Goal: Use online tool/utility: Utilize a website feature to perform a specific function

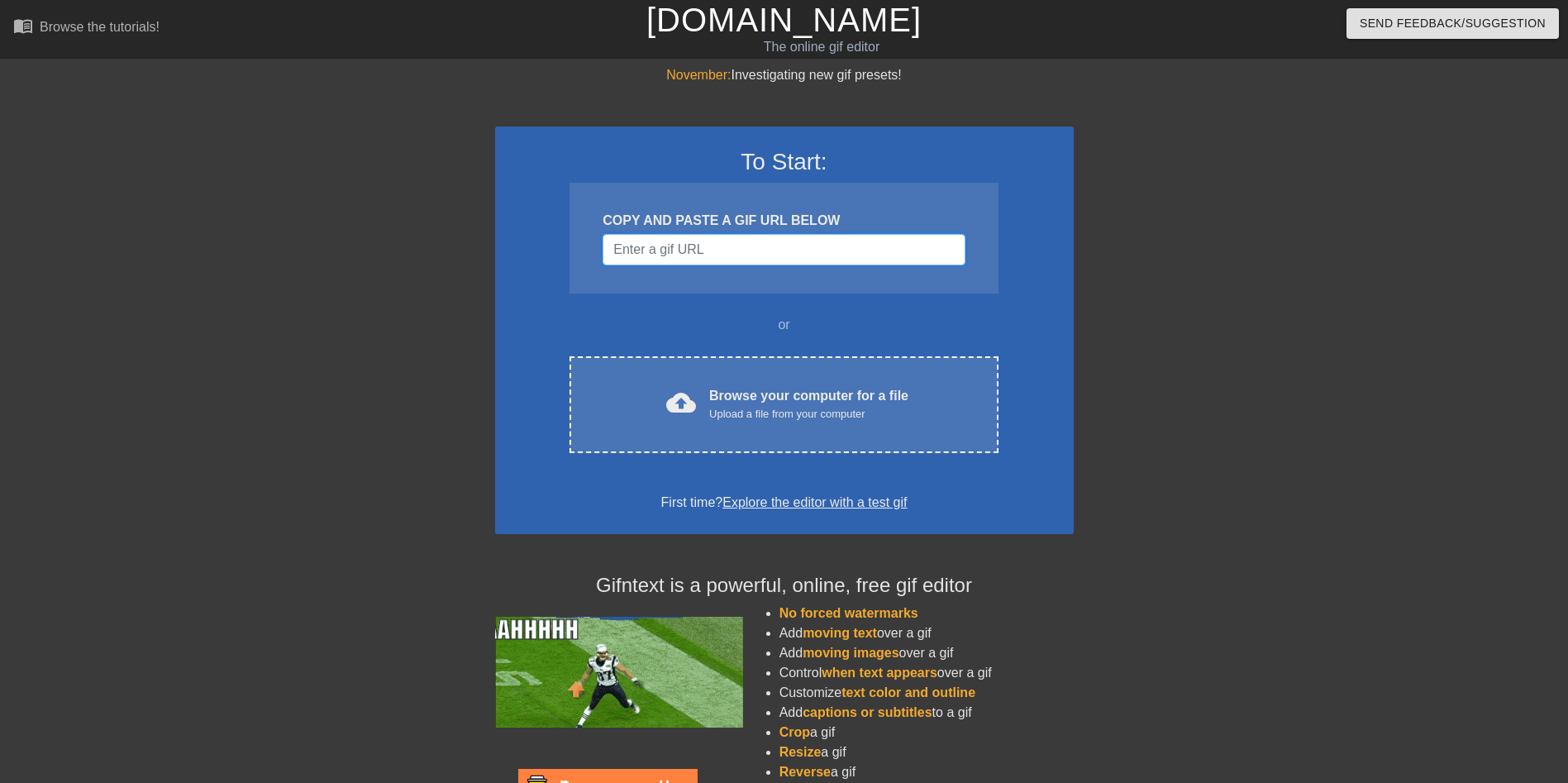
click at [761, 248] on input "Username" at bounding box center [784, 250] width 362 height 31
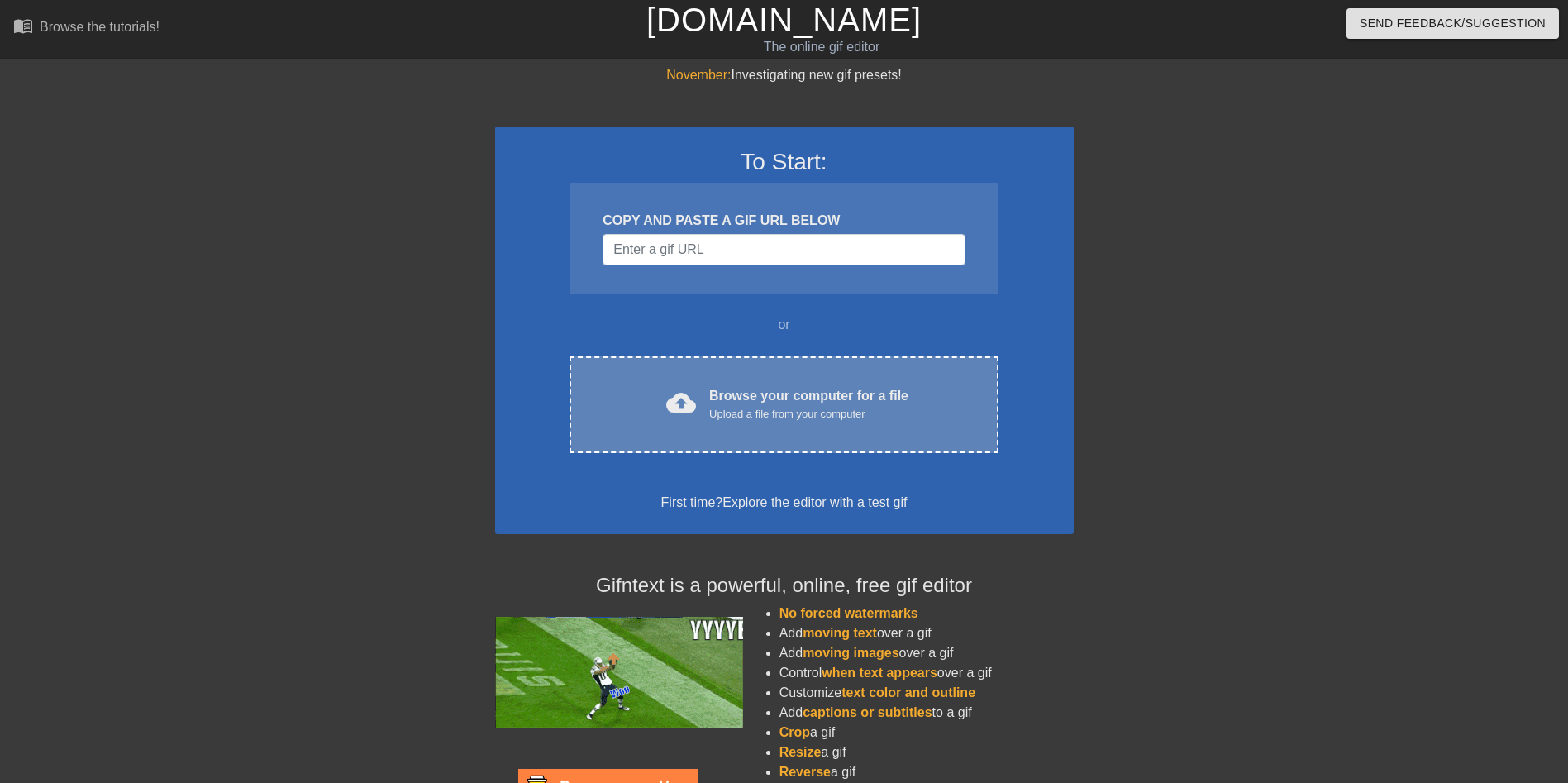
click at [761, 415] on div "Upload a file from your computer" at bounding box center [809, 414] width 200 height 17
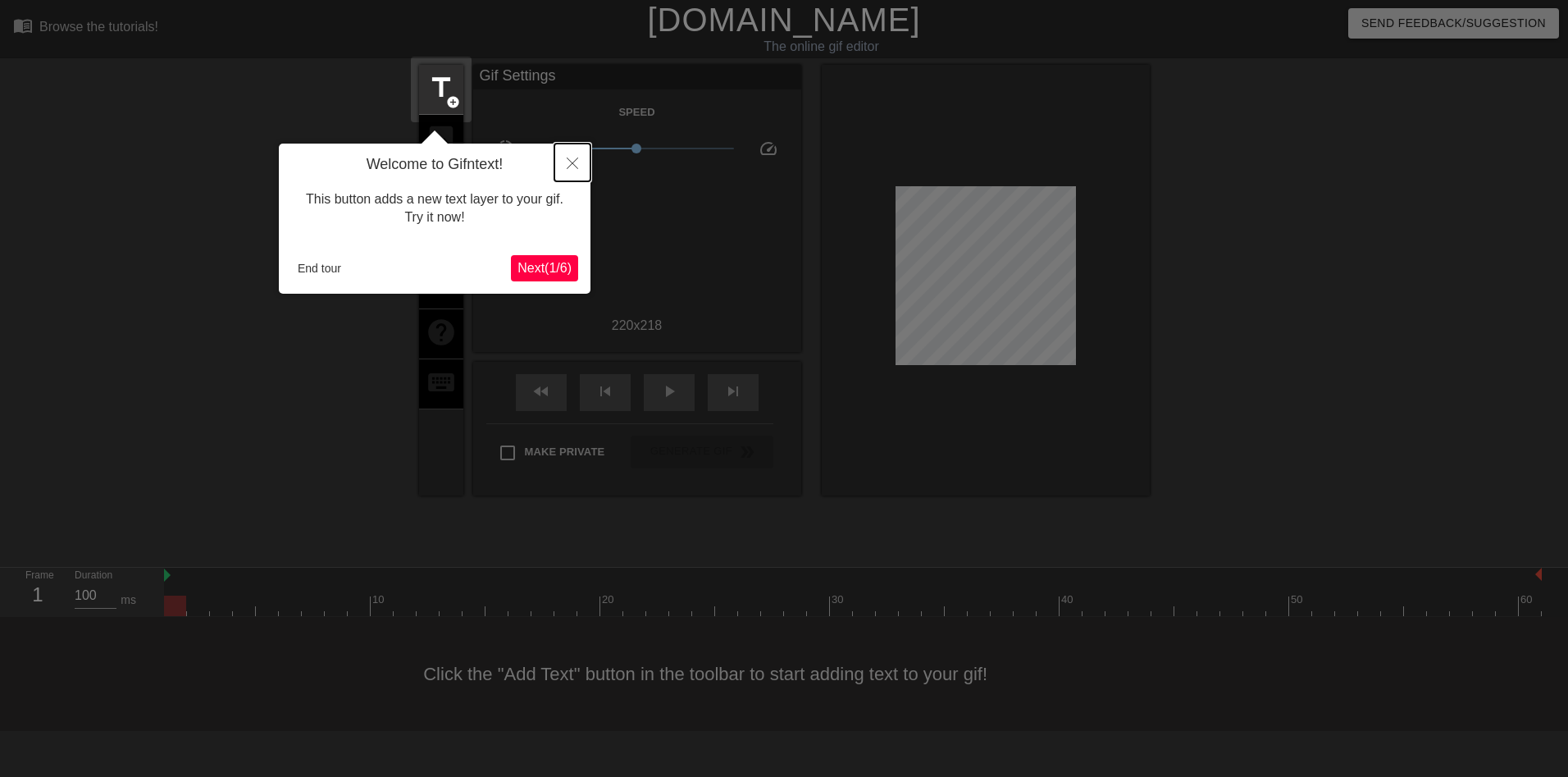
click at [573, 162] on icon "Close" at bounding box center [573, 163] width 12 height 12
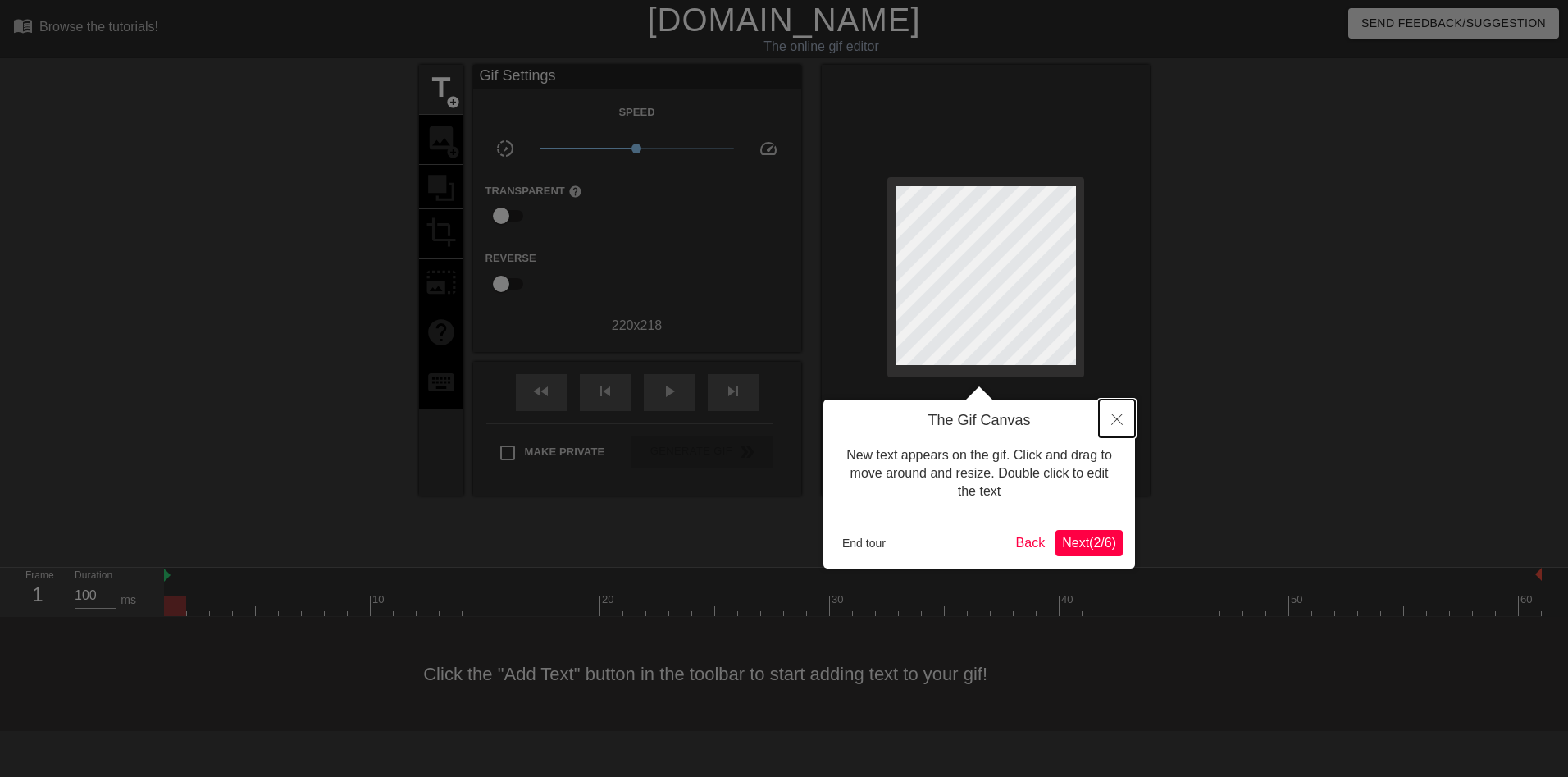
click at [1113, 419] on icon "Close" at bounding box center [1118, 420] width 12 height 12
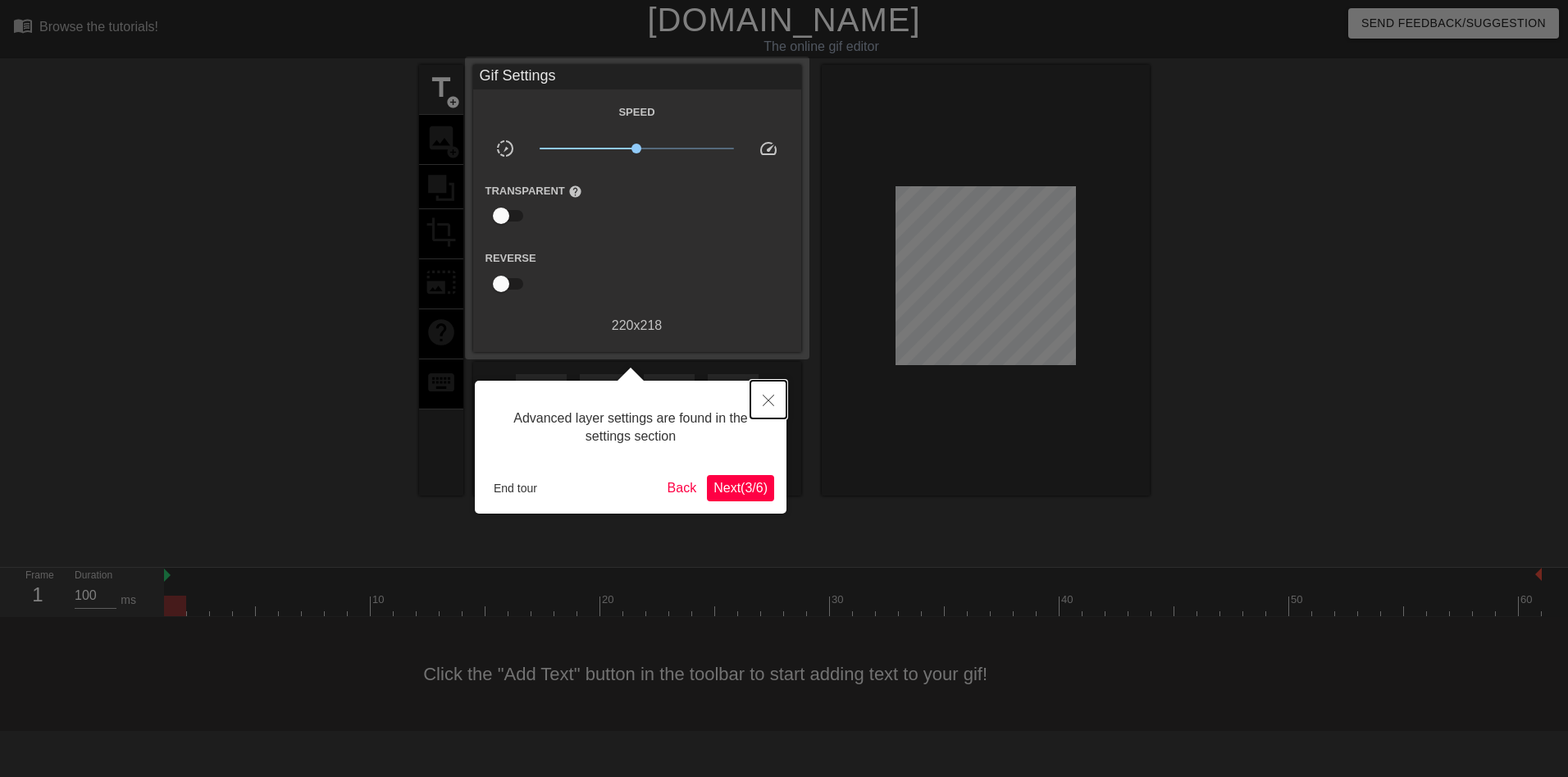
click at [774, 393] on button "Close" at bounding box center [768, 399] width 36 height 38
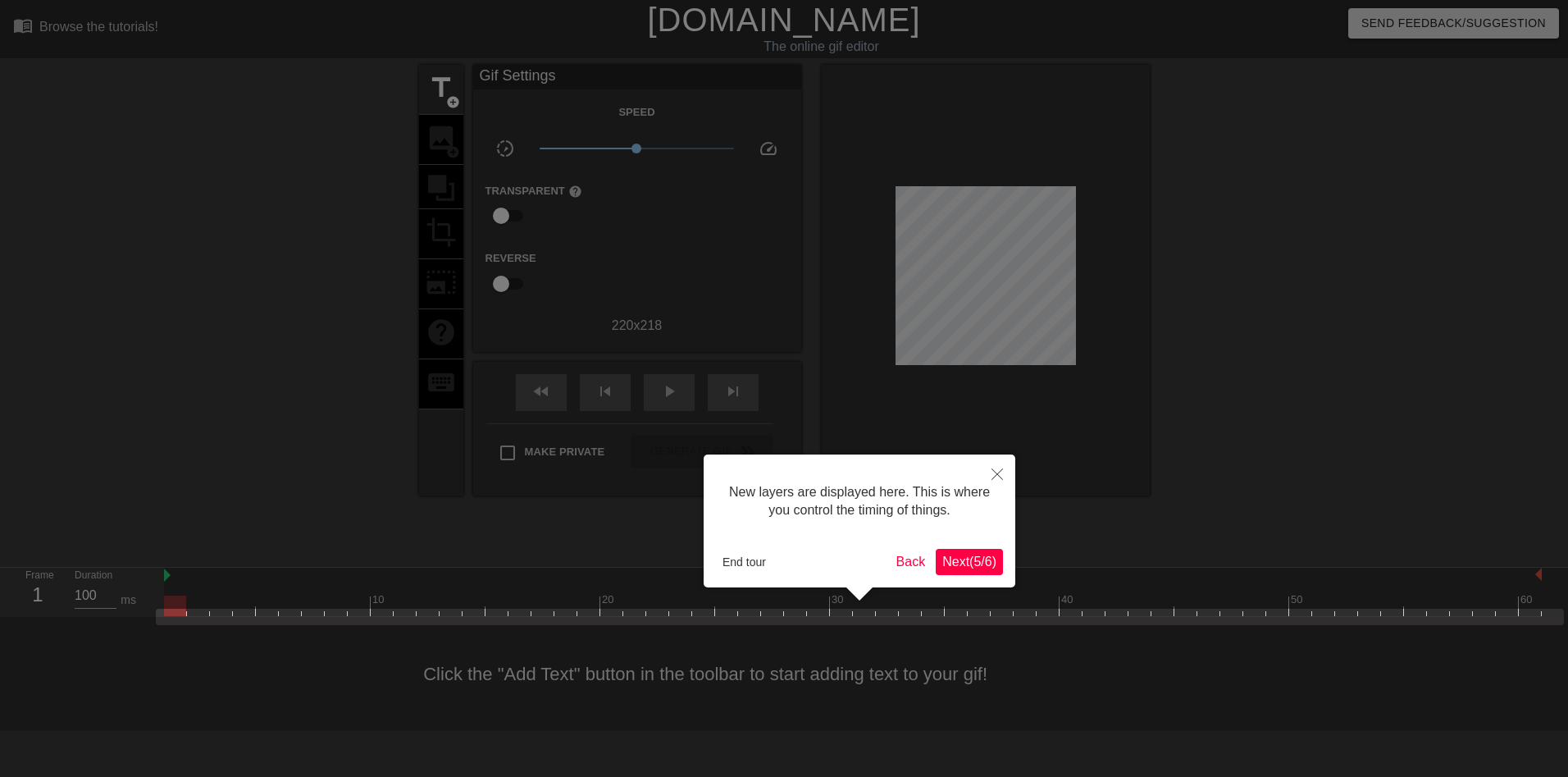
scroll to position [14, 0]
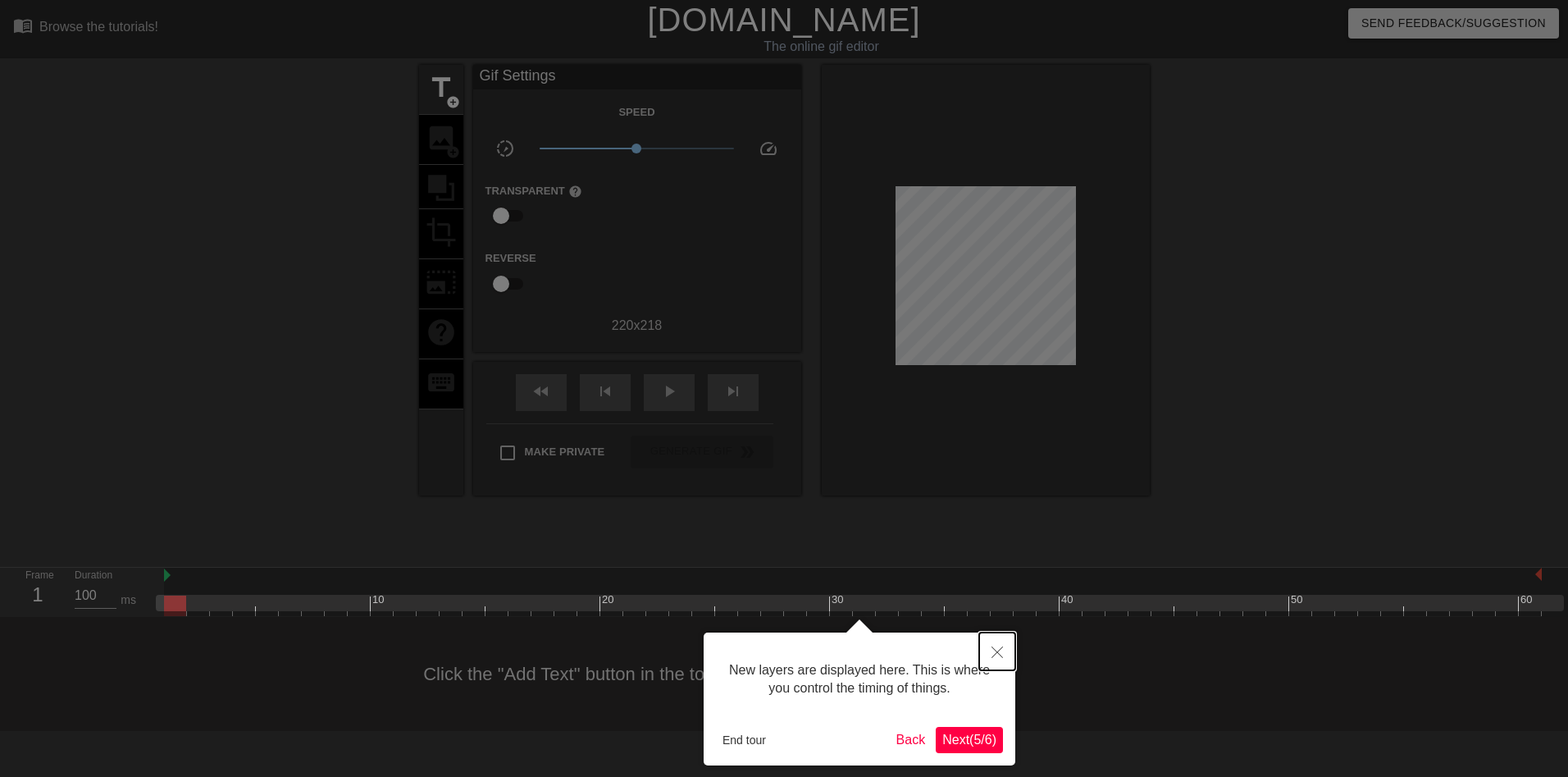
click at [997, 655] on icon "Close" at bounding box center [997, 653] width 12 height 12
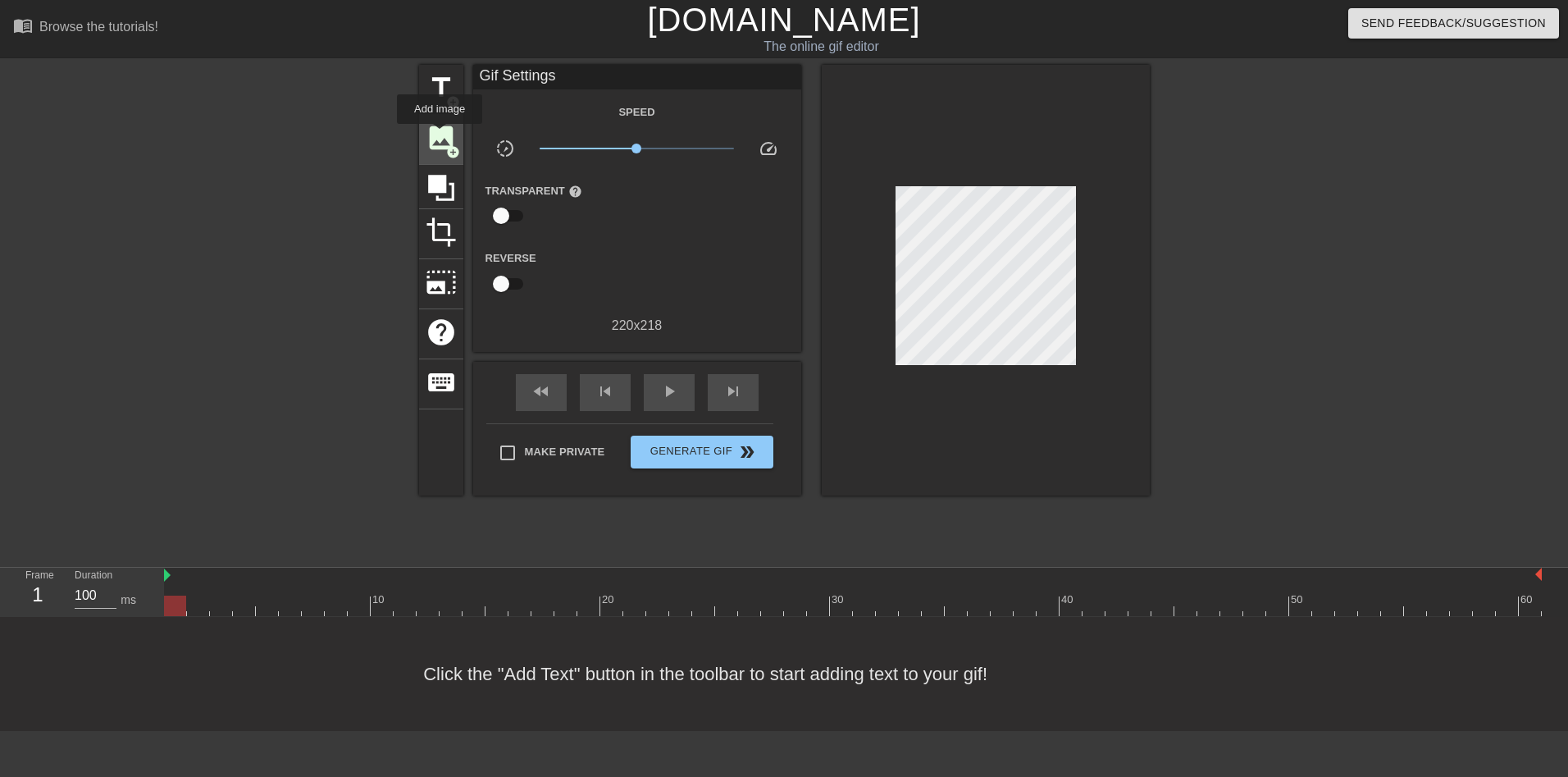
click at [440, 135] on span "image" at bounding box center [441, 138] width 31 height 31
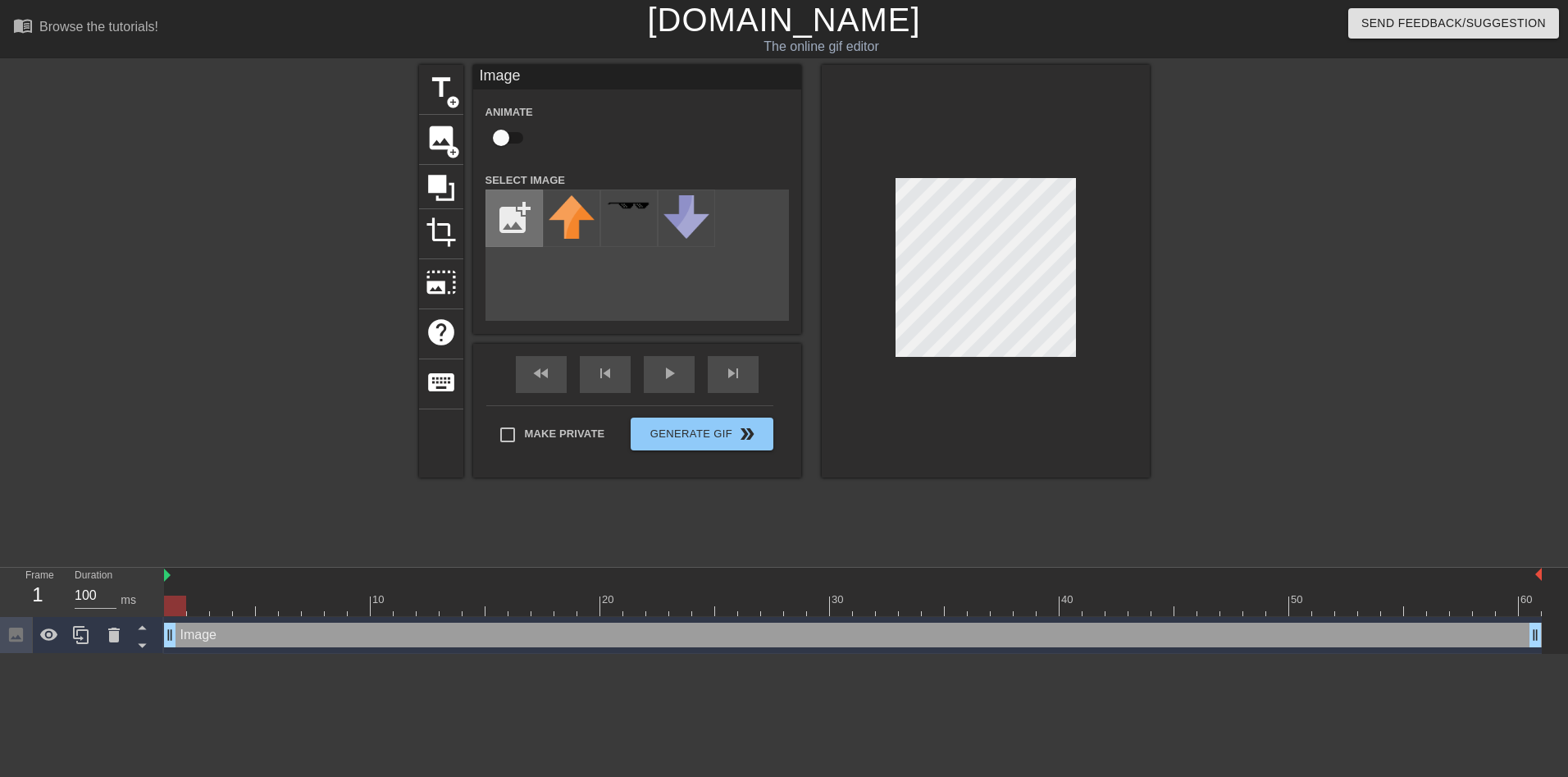
click at [514, 217] on input "file" at bounding box center [514, 218] width 55 height 55
type input "C:\fakepath\Screenshot [DATE] 112616.png"
click at [699, 275] on div "add_photo_alternate" at bounding box center [637, 254] width 304 height 131
click at [612, 228] on img at bounding box center [628, 217] width 46 height 44
drag, startPoint x: 631, startPoint y: 224, endPoint x: 599, endPoint y: 298, distance: 80.6
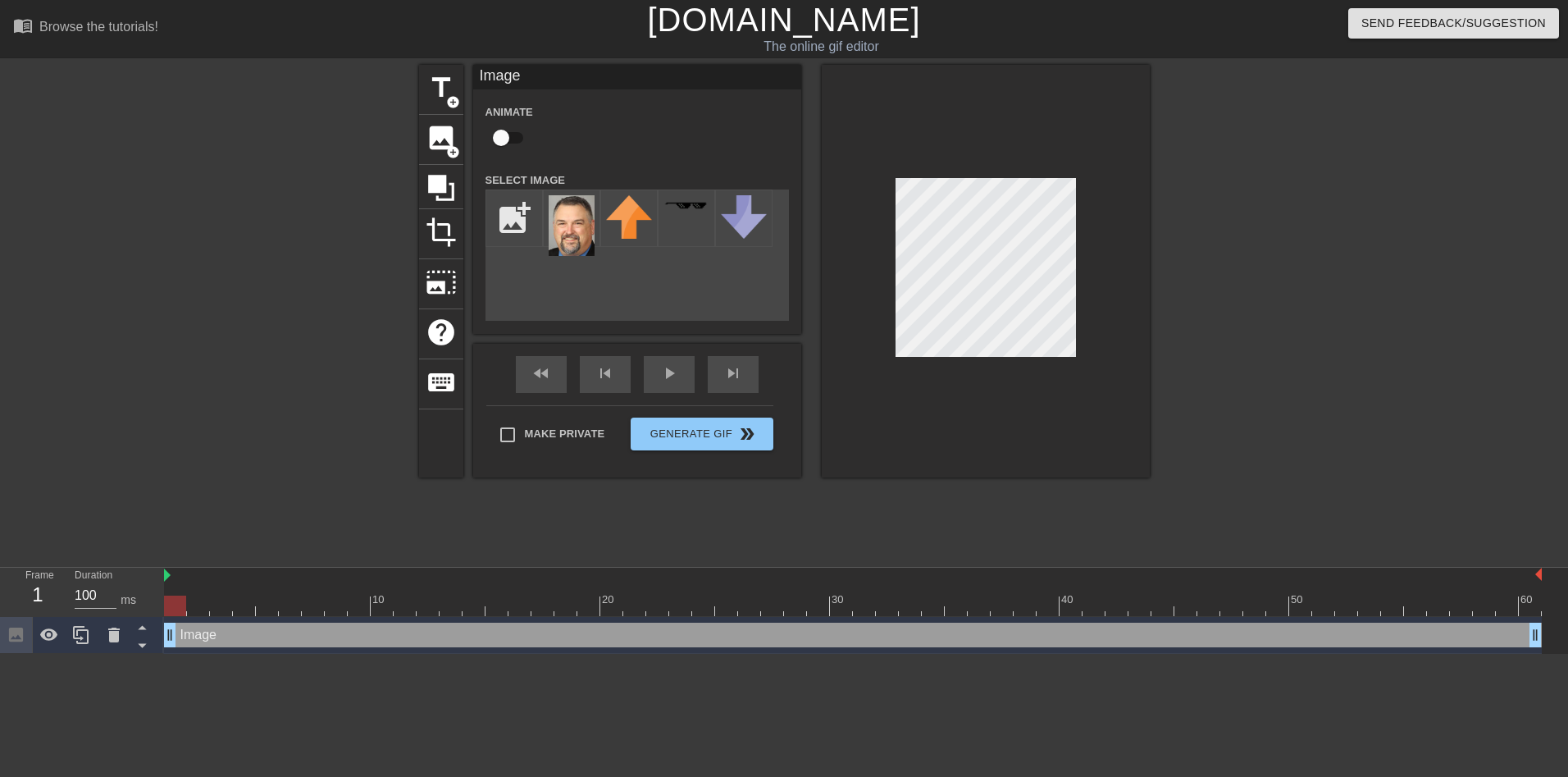
click at [598, 308] on div "add_photo_alternate" at bounding box center [637, 254] width 304 height 131
click at [816, 328] on div "title add_circle image add_circle crop photo_size_select_large help keyboard Im…" at bounding box center [784, 271] width 731 height 413
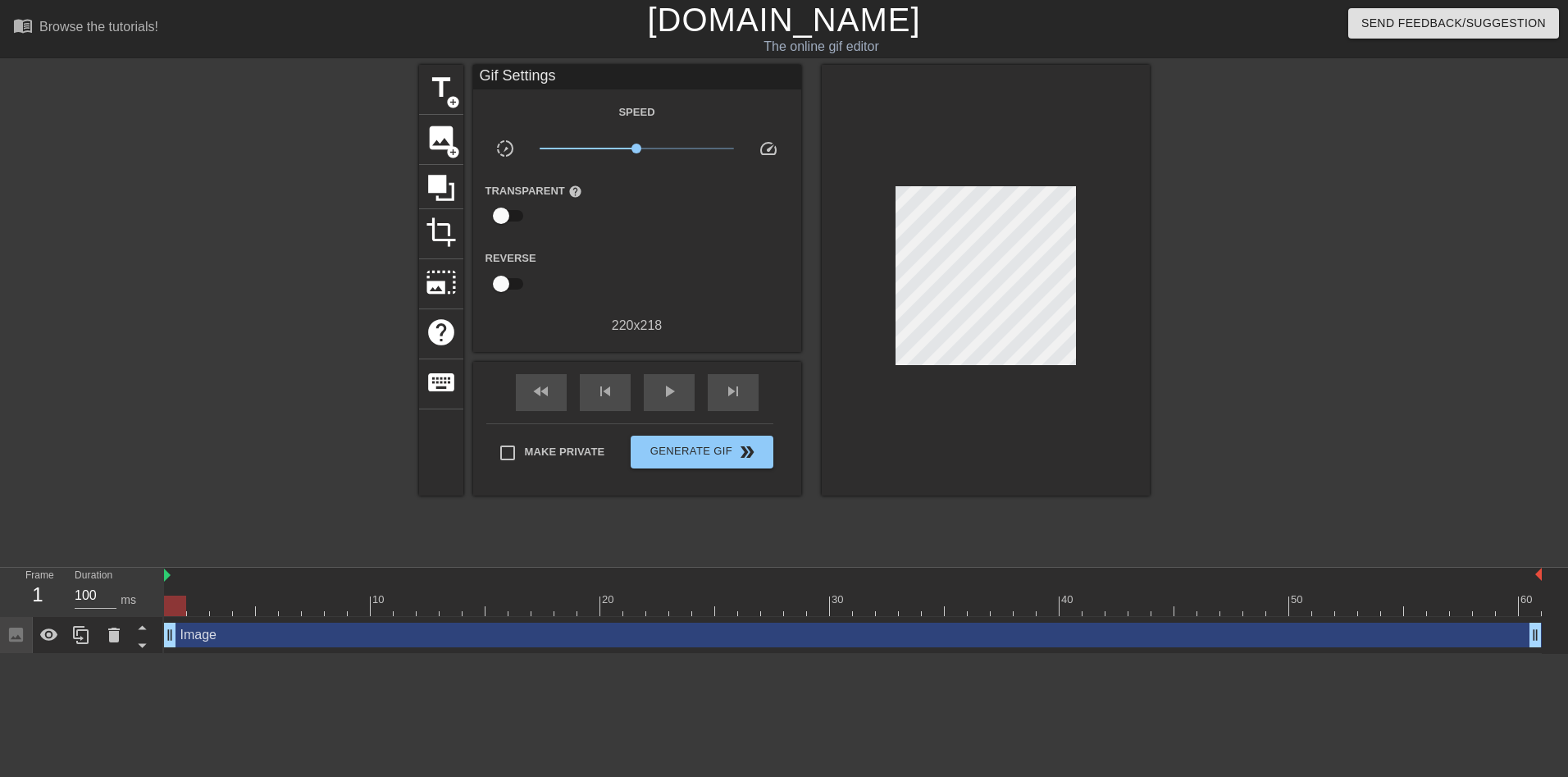
click at [672, 259] on div "Reverse" at bounding box center [637, 273] width 328 height 51
click at [436, 152] on div "image add_circle" at bounding box center [442, 140] width 45 height 51
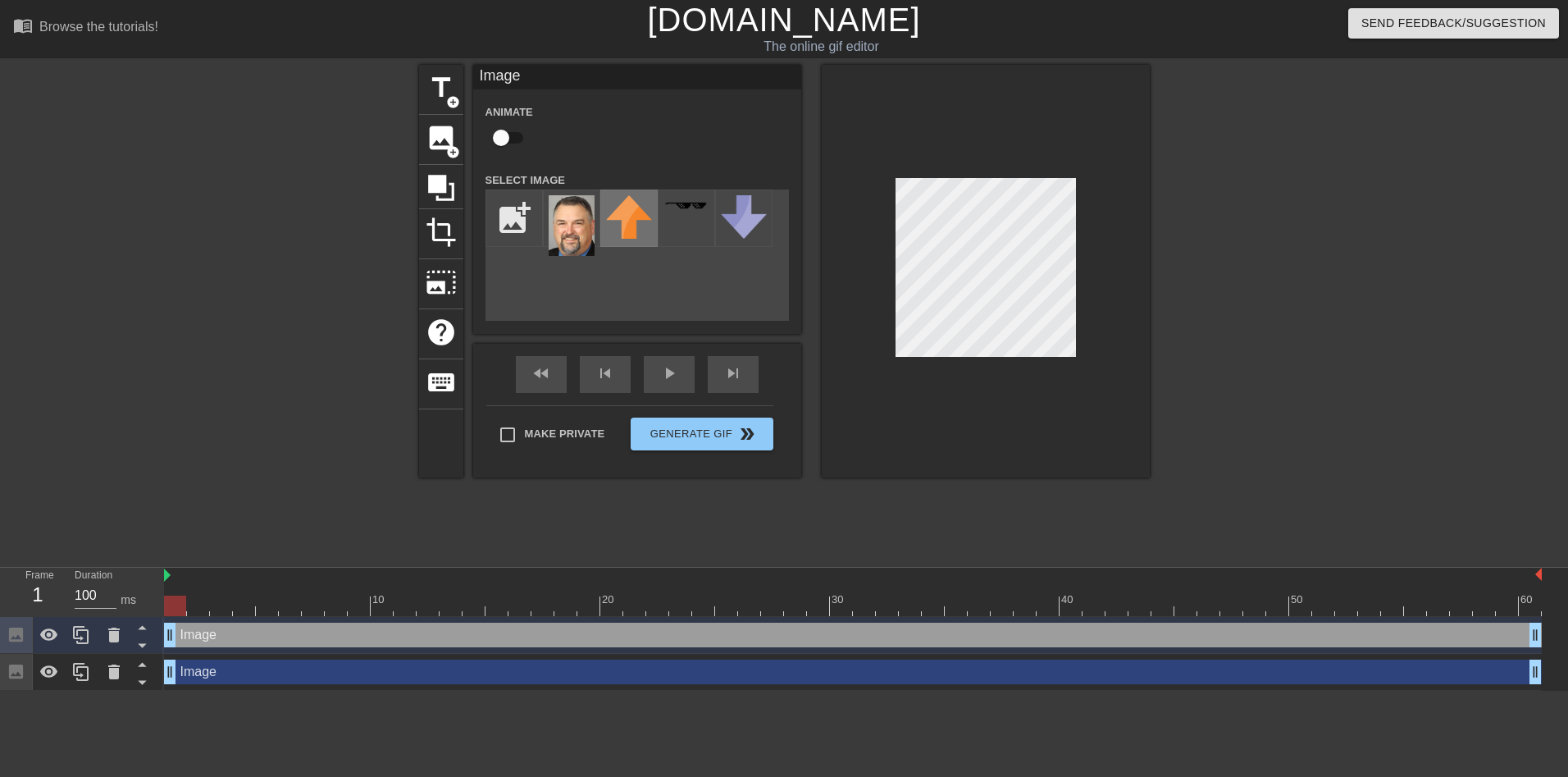
drag, startPoint x: 568, startPoint y: 244, endPoint x: 639, endPoint y: 225, distance: 73.5
click at [639, 225] on div "title add_circle image add_circle crop photo_size_select_large help keyboard Im…" at bounding box center [784, 271] width 731 height 413
click at [578, 247] on img at bounding box center [571, 225] width 46 height 61
click at [518, 220] on input "file" at bounding box center [514, 218] width 55 height 55
type input "C:\fakepath\Screenshot [DATE] 112616.png"
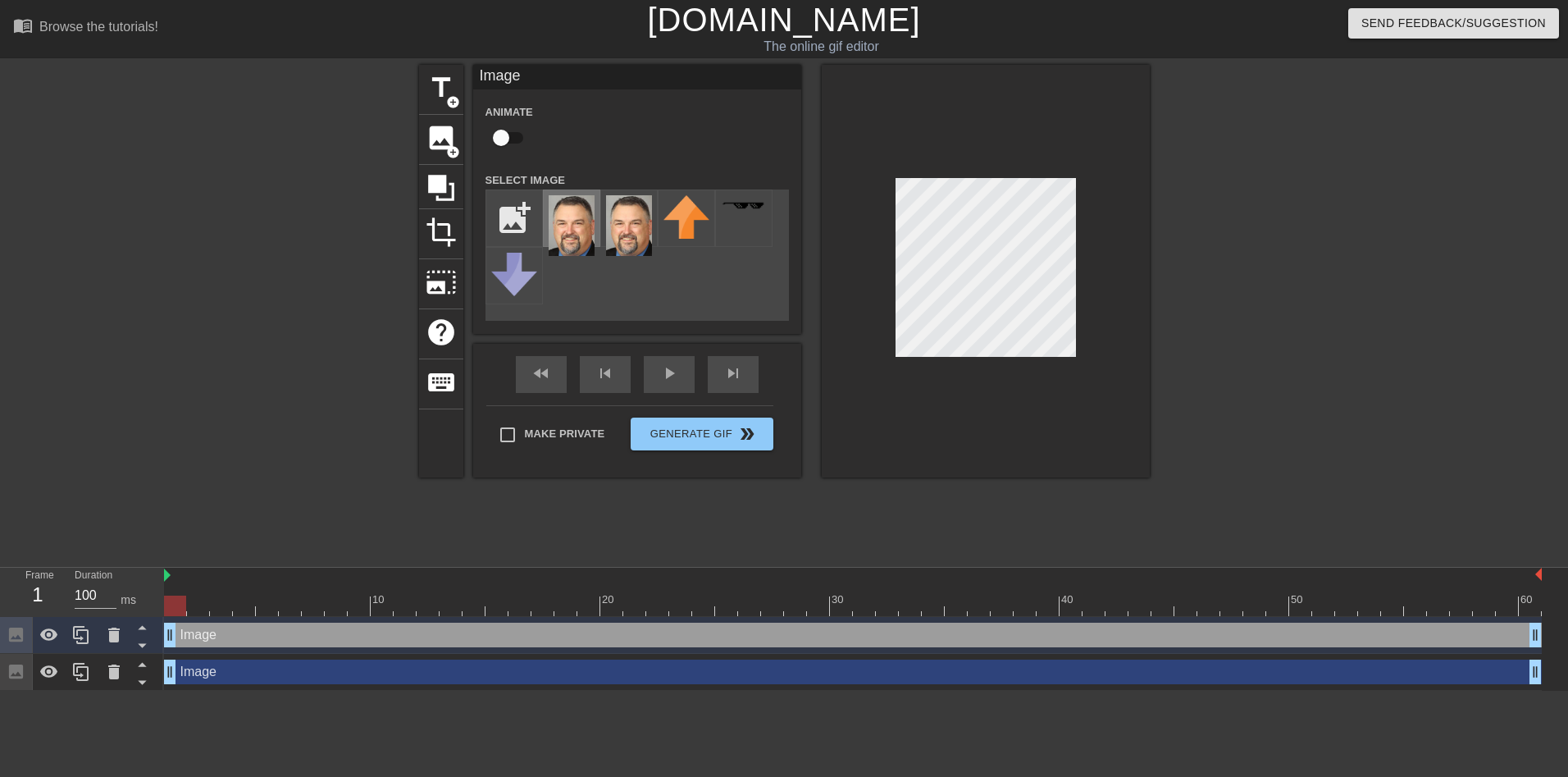
click at [575, 230] on img at bounding box center [571, 225] width 46 height 61
click at [510, 135] on input "checkbox" at bounding box center [501, 138] width 93 height 31
checkbox input "true"
click at [598, 240] on div at bounding box center [571, 218] width 57 height 57
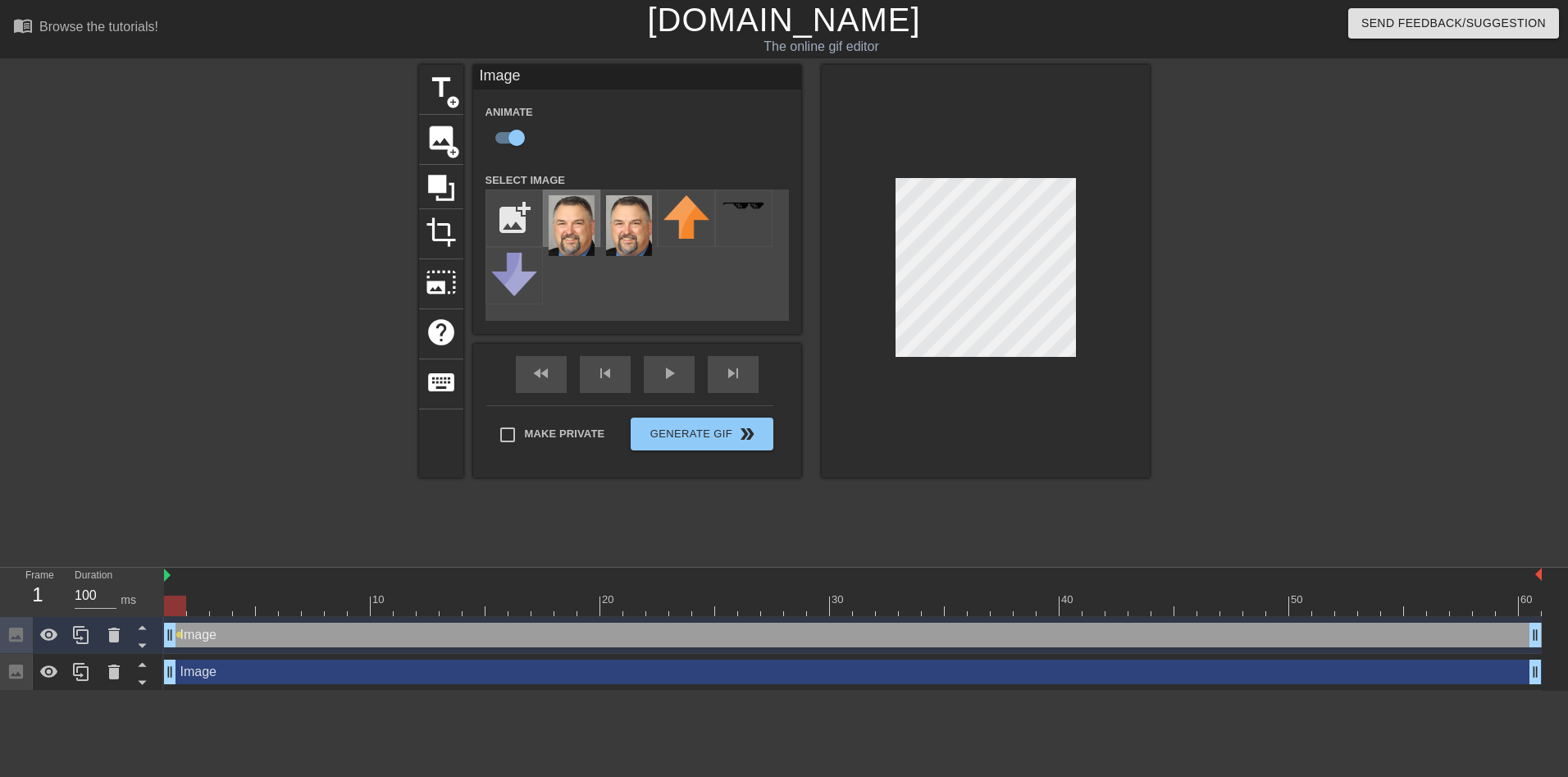
click at [598, 240] on div at bounding box center [571, 218] width 57 height 57
click at [596, 238] on div at bounding box center [571, 218] width 57 height 57
click at [575, 237] on img at bounding box center [571, 225] width 46 height 61
click at [573, 236] on img at bounding box center [571, 225] width 46 height 61
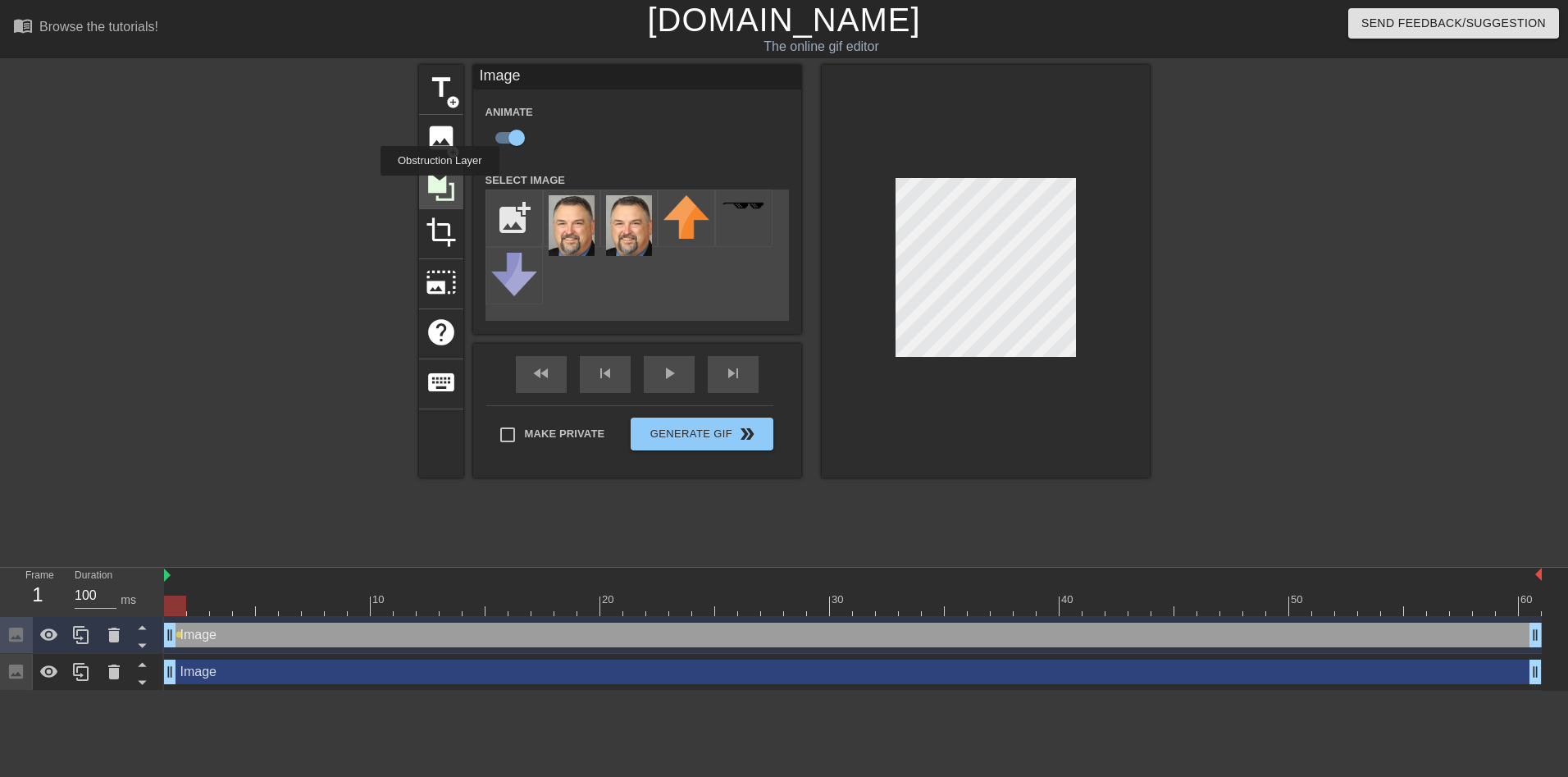
click at [440, 187] on icon at bounding box center [441, 187] width 26 height 26
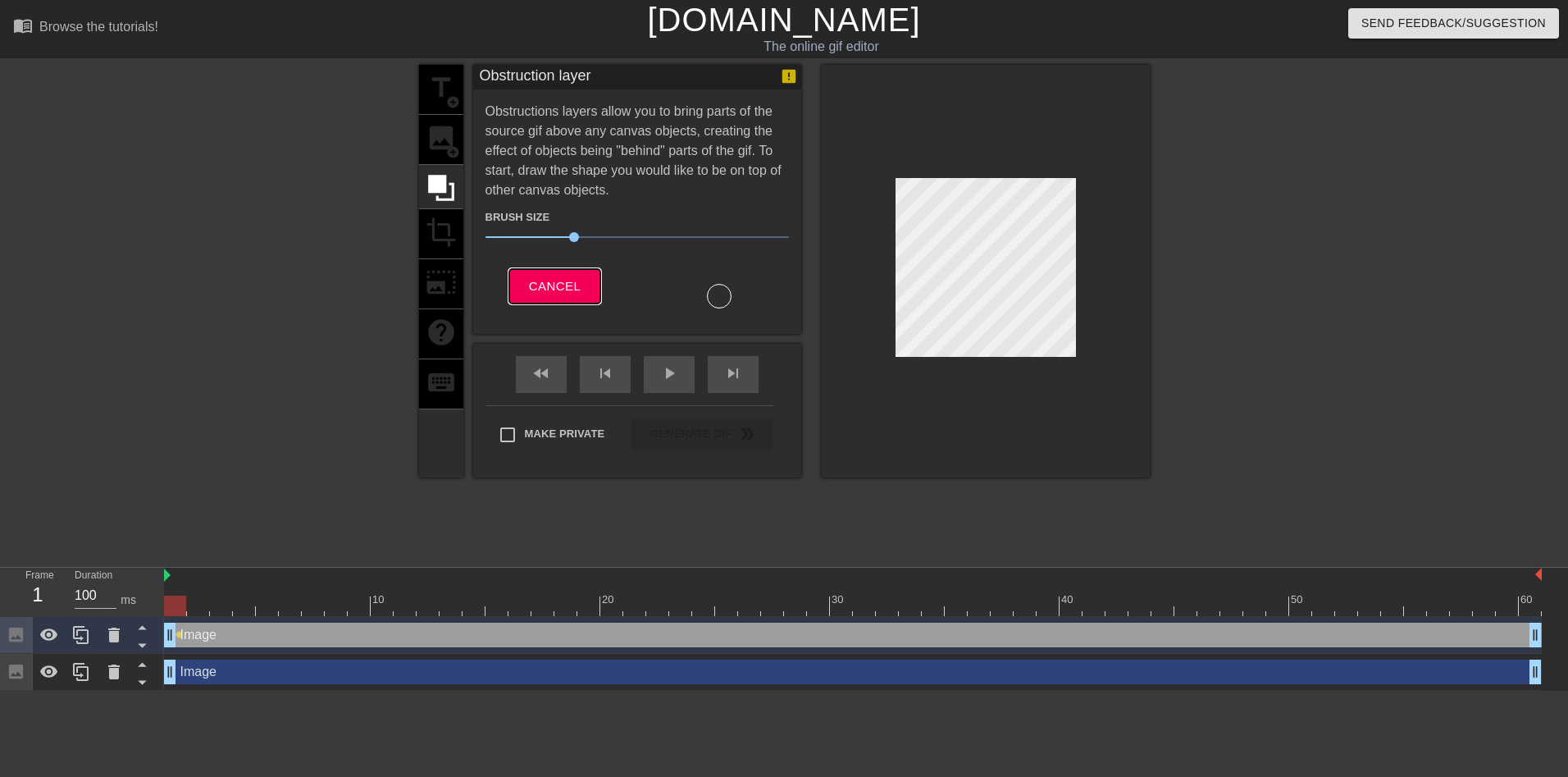
click at [560, 288] on span "Cancel" at bounding box center [554, 287] width 51 height 21
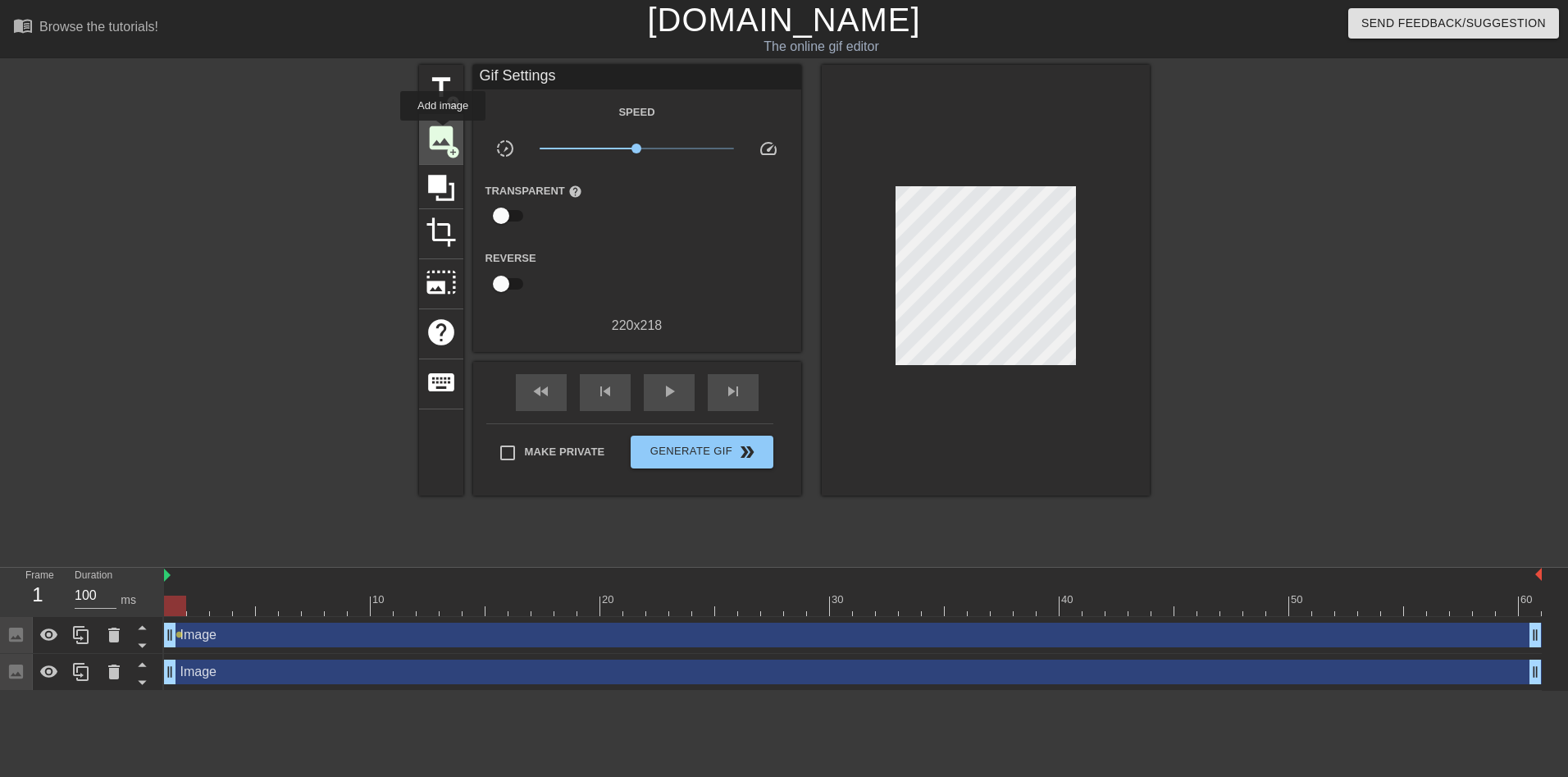
click at [443, 132] on span "image" at bounding box center [441, 138] width 31 height 31
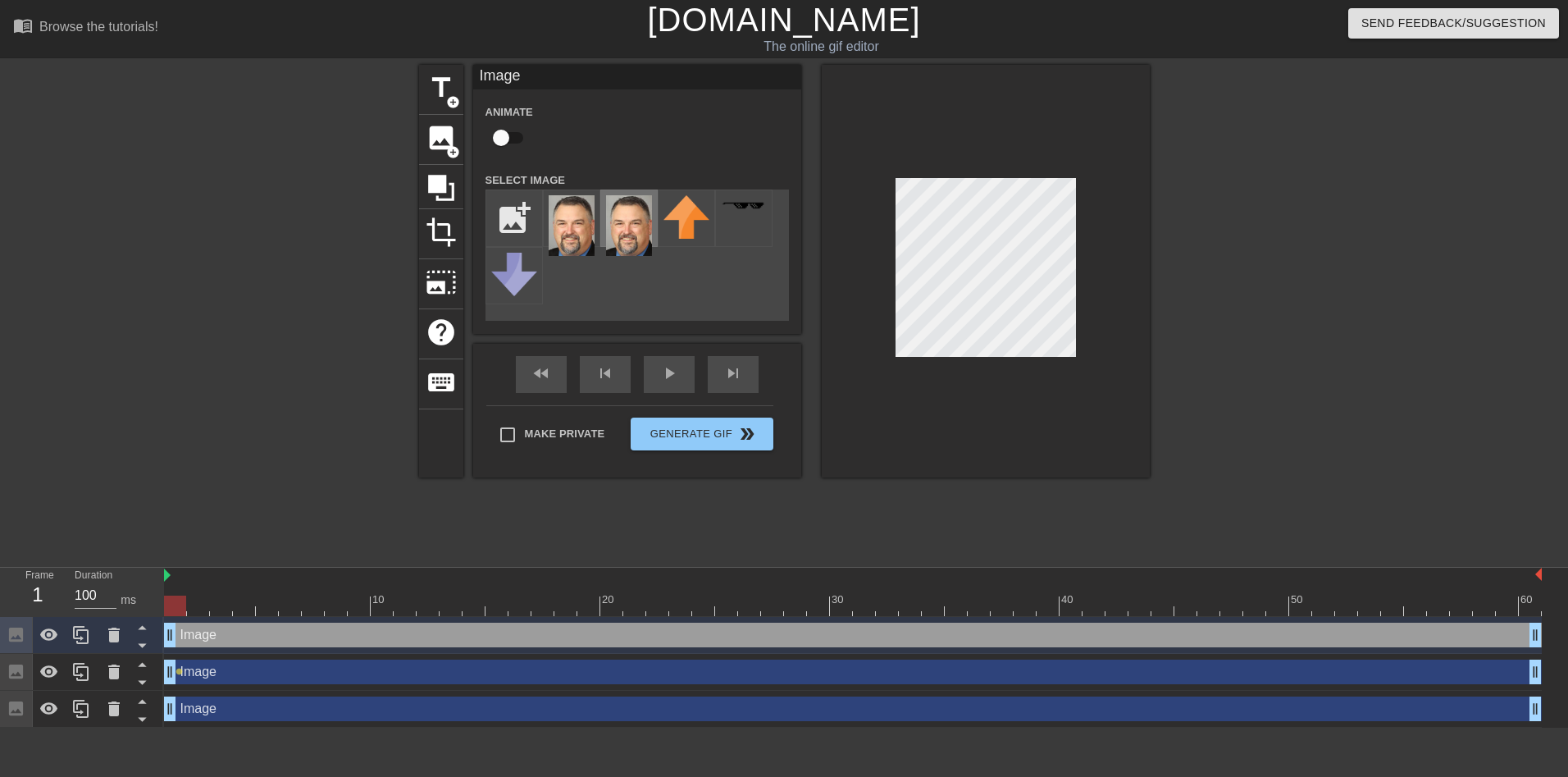
click at [631, 229] on img at bounding box center [628, 225] width 46 height 61
click at [670, 374] on div "play_arrow" at bounding box center [669, 375] width 50 height 37
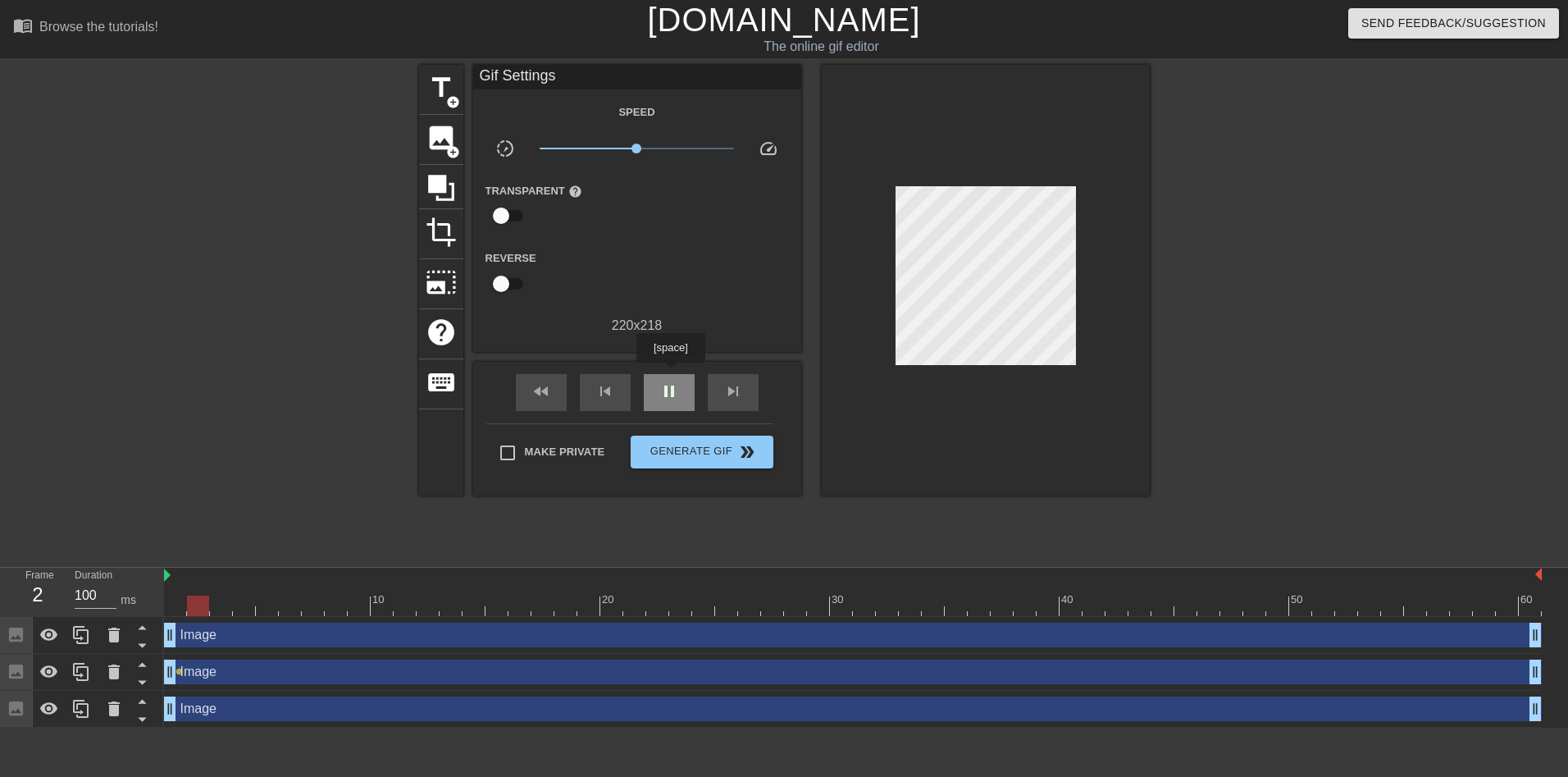
click at [670, 374] on div "pause" at bounding box center [669, 392] width 50 height 37
click at [665, 384] on span "play_arrow" at bounding box center [669, 391] width 19 height 19
click at [665, 384] on span "pause" at bounding box center [669, 391] width 19 height 19
click at [665, 384] on span "play_arrow" at bounding box center [669, 391] width 19 height 19
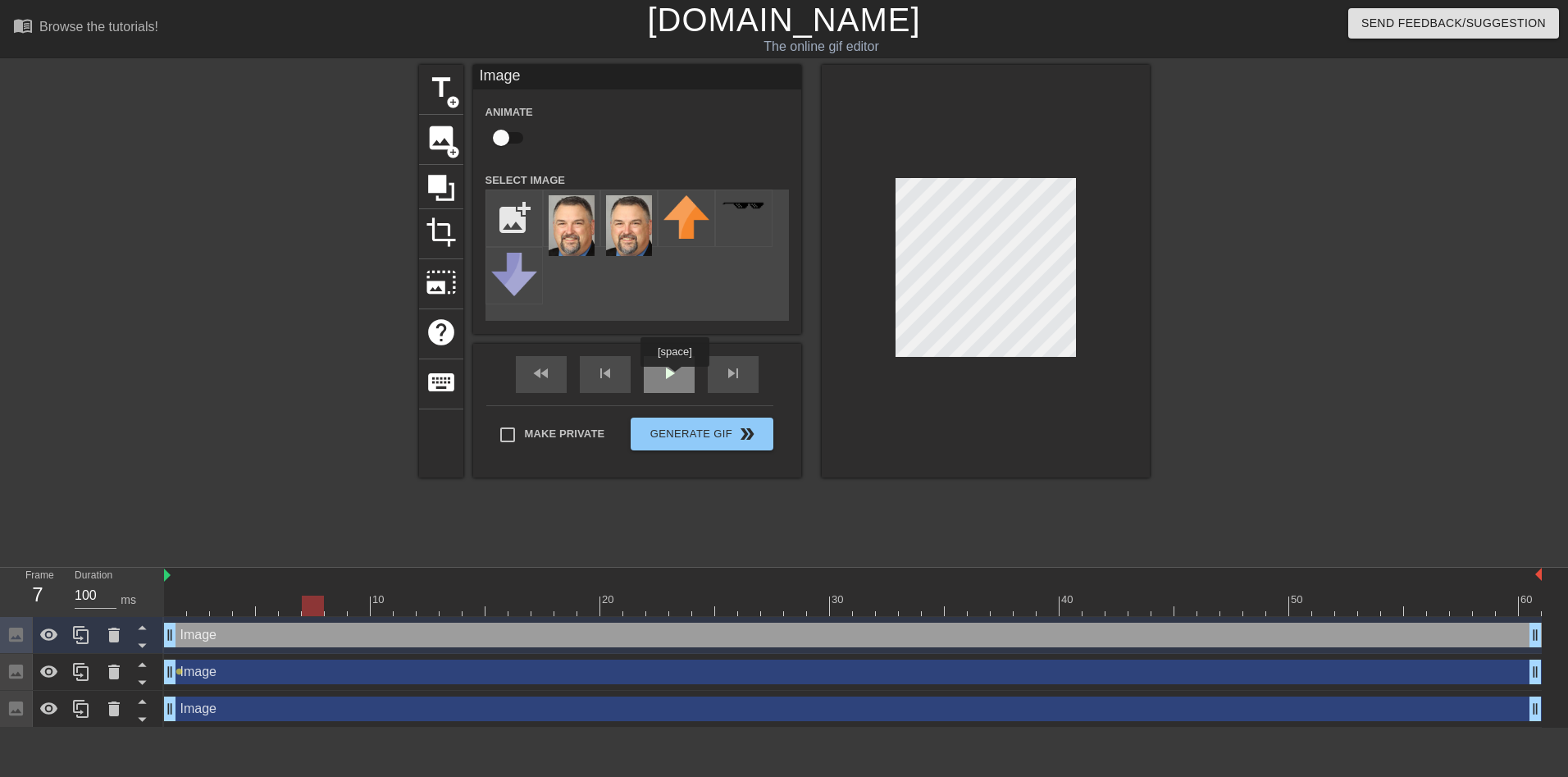
click at [673, 378] on div "play_arrow" at bounding box center [669, 375] width 50 height 37
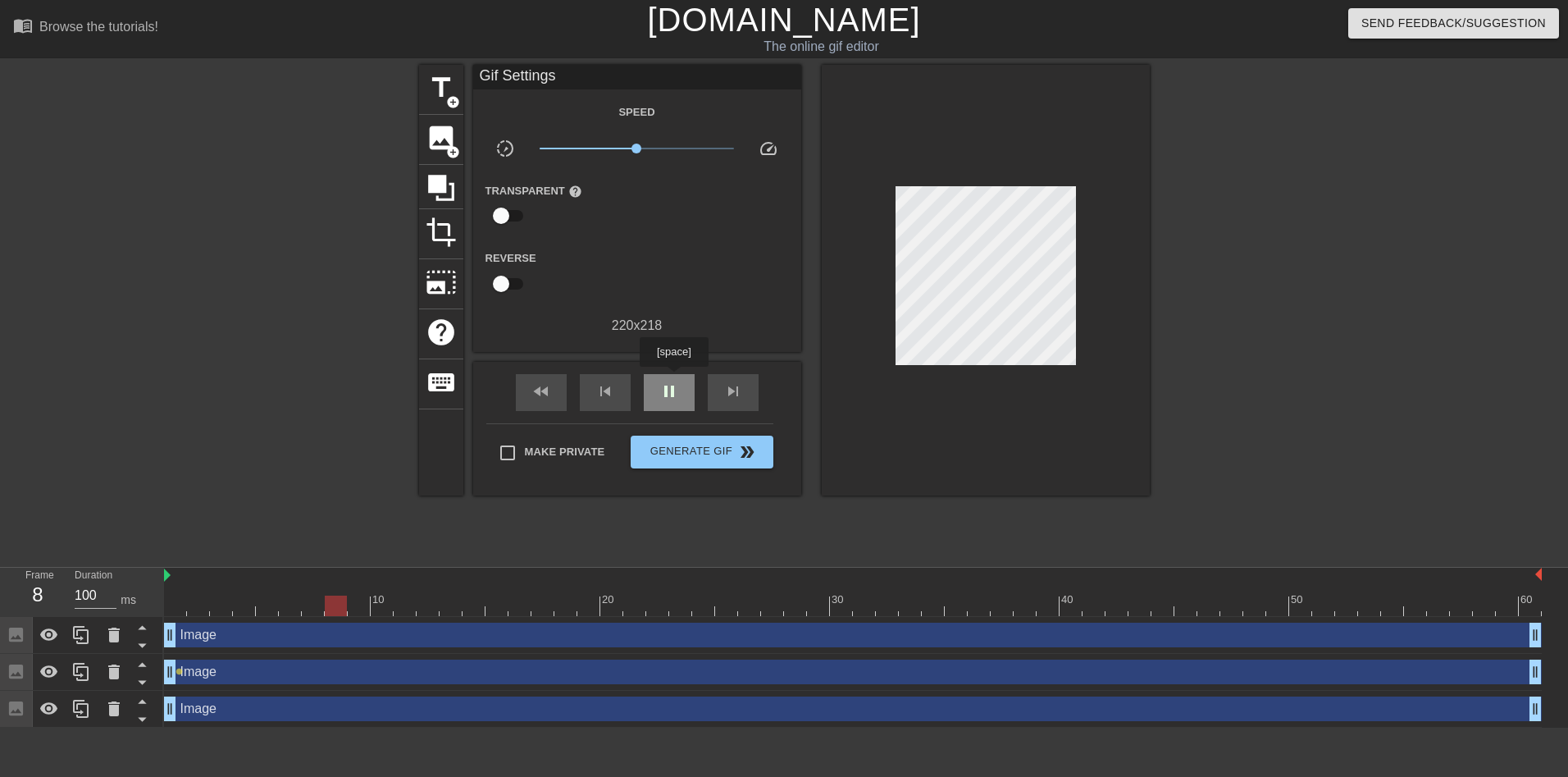
click at [673, 378] on div "pause" at bounding box center [669, 392] width 50 height 37
click at [683, 379] on div "play_arrow" at bounding box center [669, 392] width 50 height 37
click at [667, 391] on span "play_arrow" at bounding box center [669, 391] width 19 height 19
click at [667, 391] on span "pause" at bounding box center [669, 391] width 19 height 19
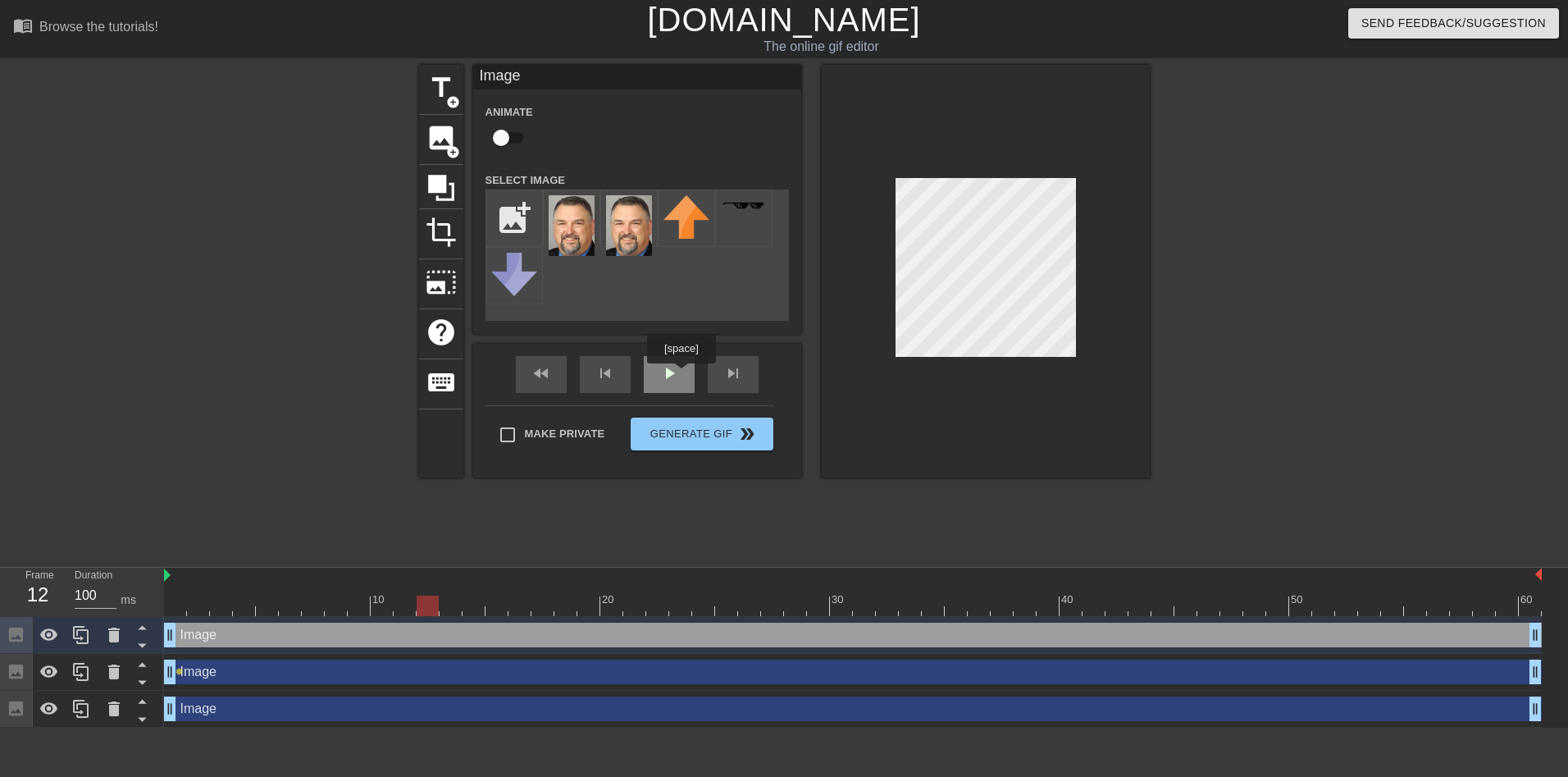
click at [681, 375] on div "play_arrow" at bounding box center [669, 375] width 50 height 37
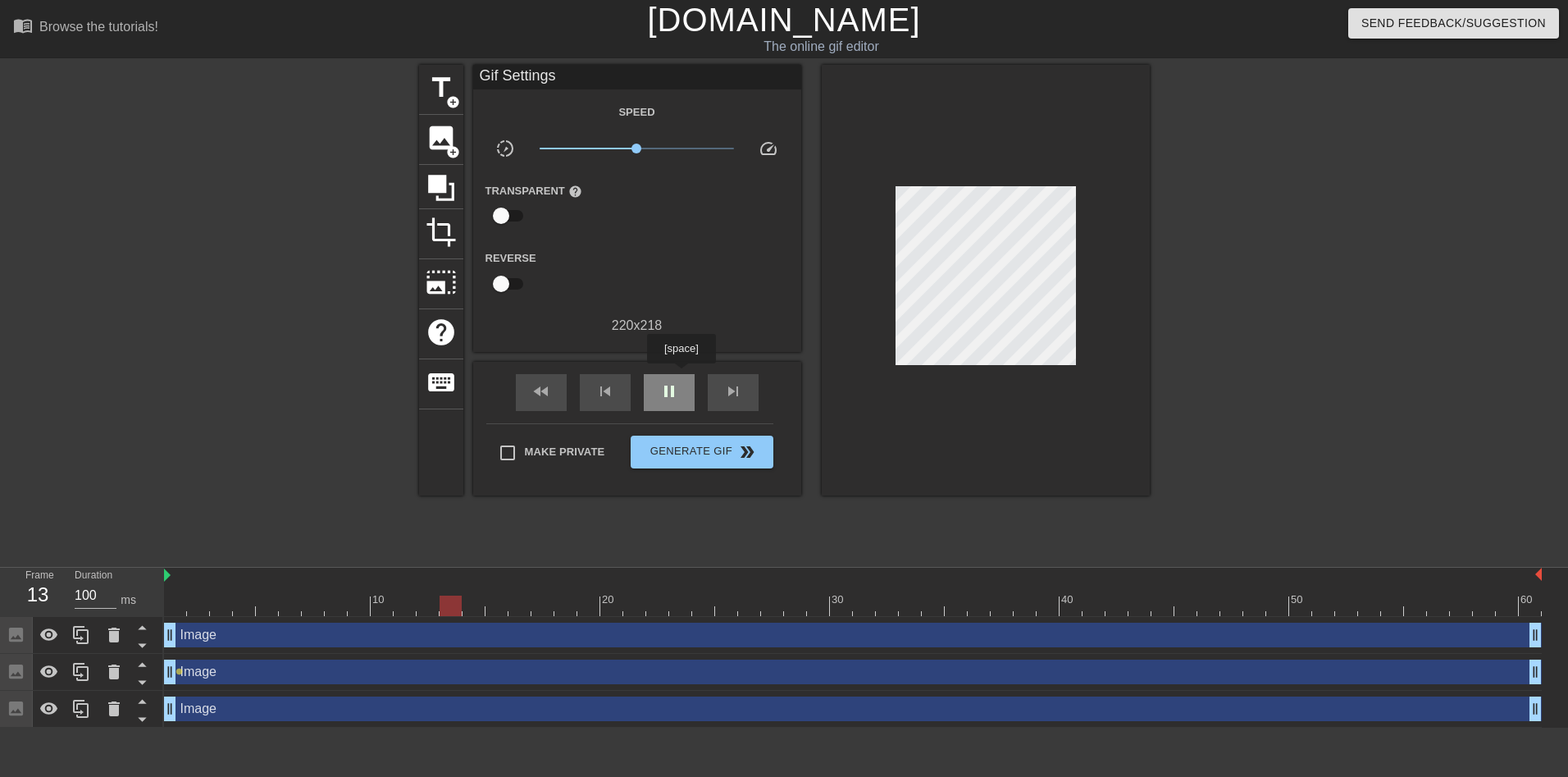
click at [681, 375] on div "pause" at bounding box center [669, 392] width 50 height 37
click at [684, 377] on div "play_arrow" at bounding box center [669, 392] width 50 height 37
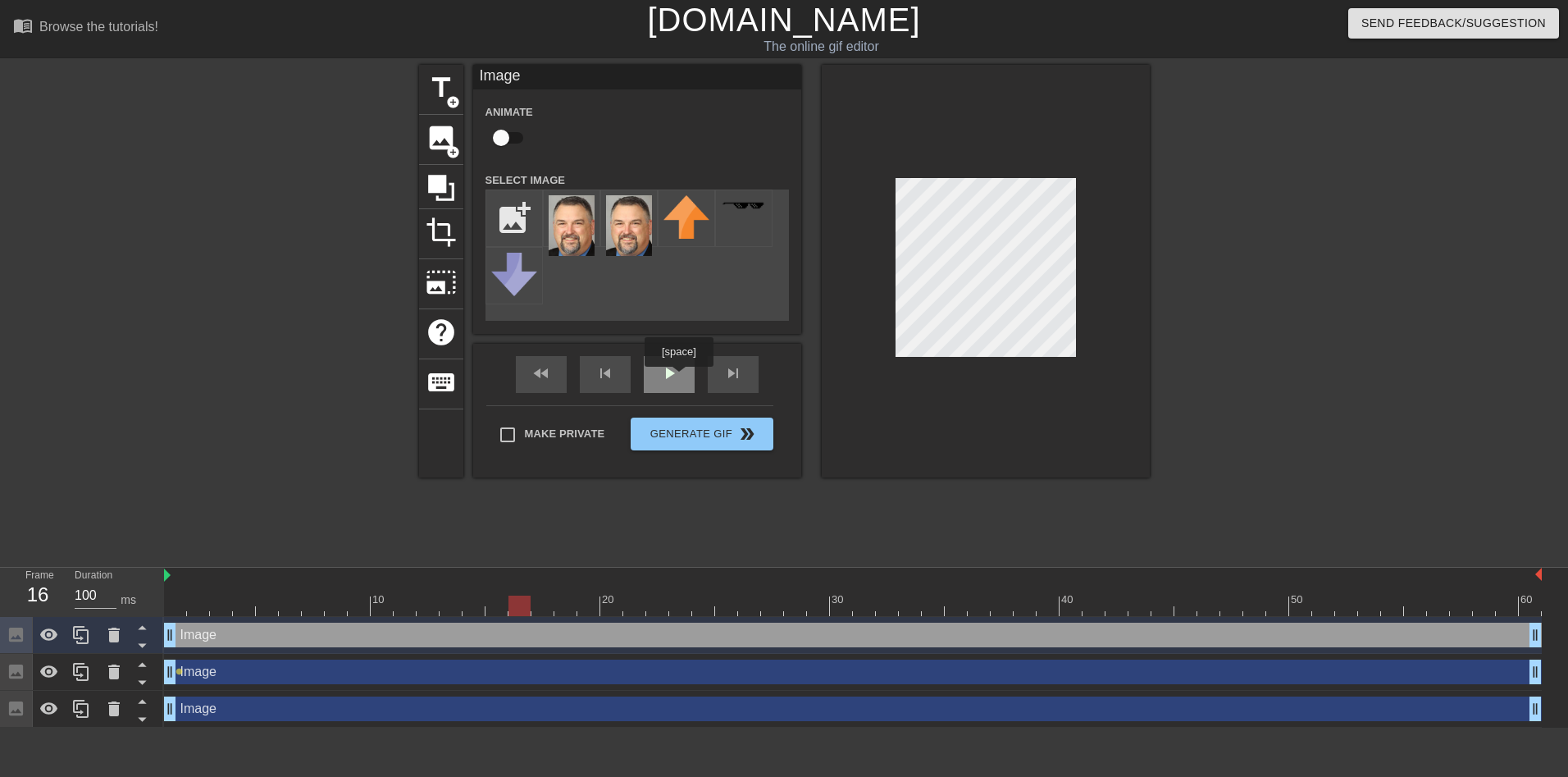
click at [679, 378] on div "play_arrow" at bounding box center [669, 375] width 50 height 37
click at [678, 380] on span "play_arrow" at bounding box center [669, 373] width 19 height 19
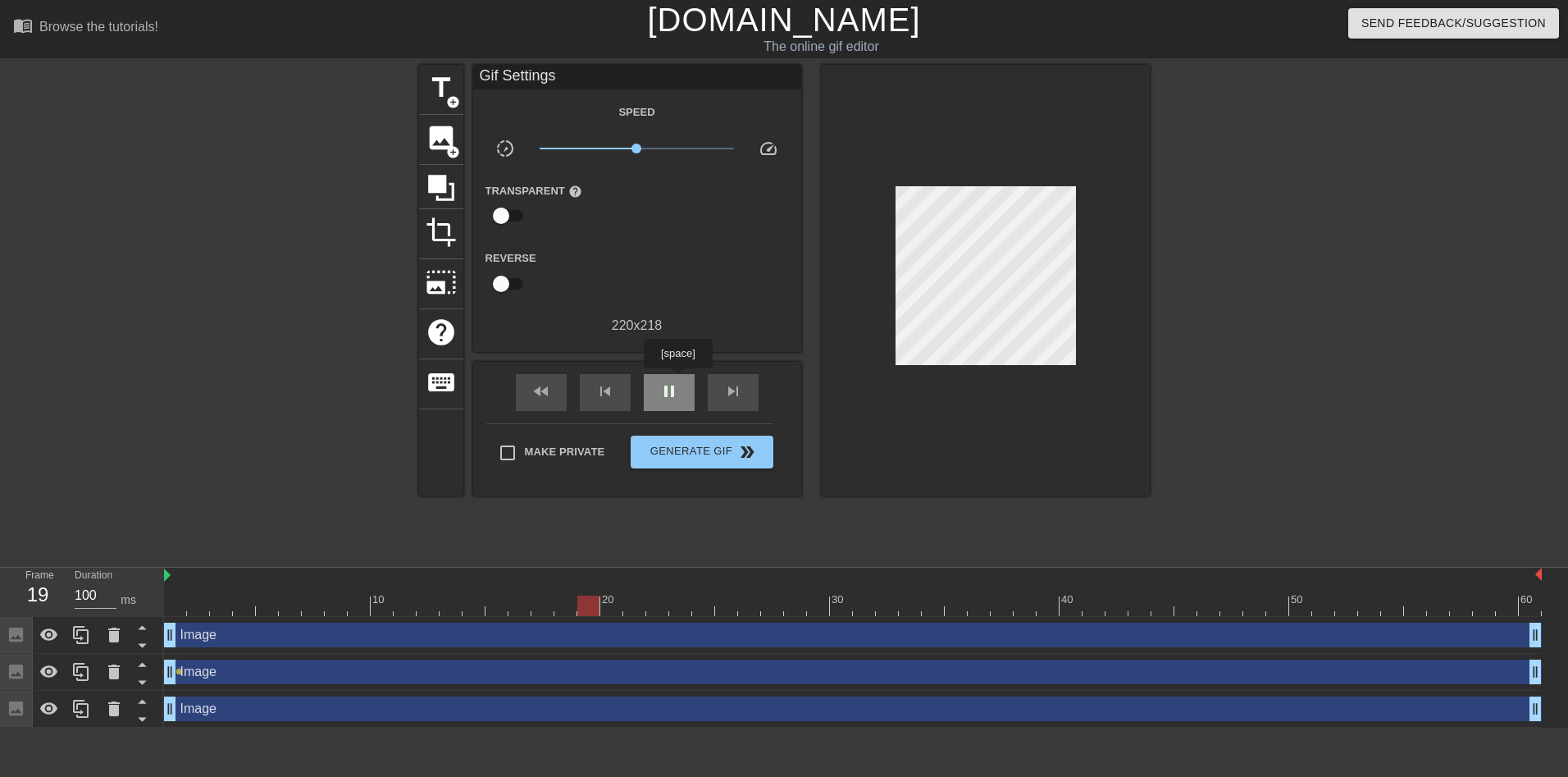
click at [678, 382] on span "pause" at bounding box center [669, 391] width 19 height 19
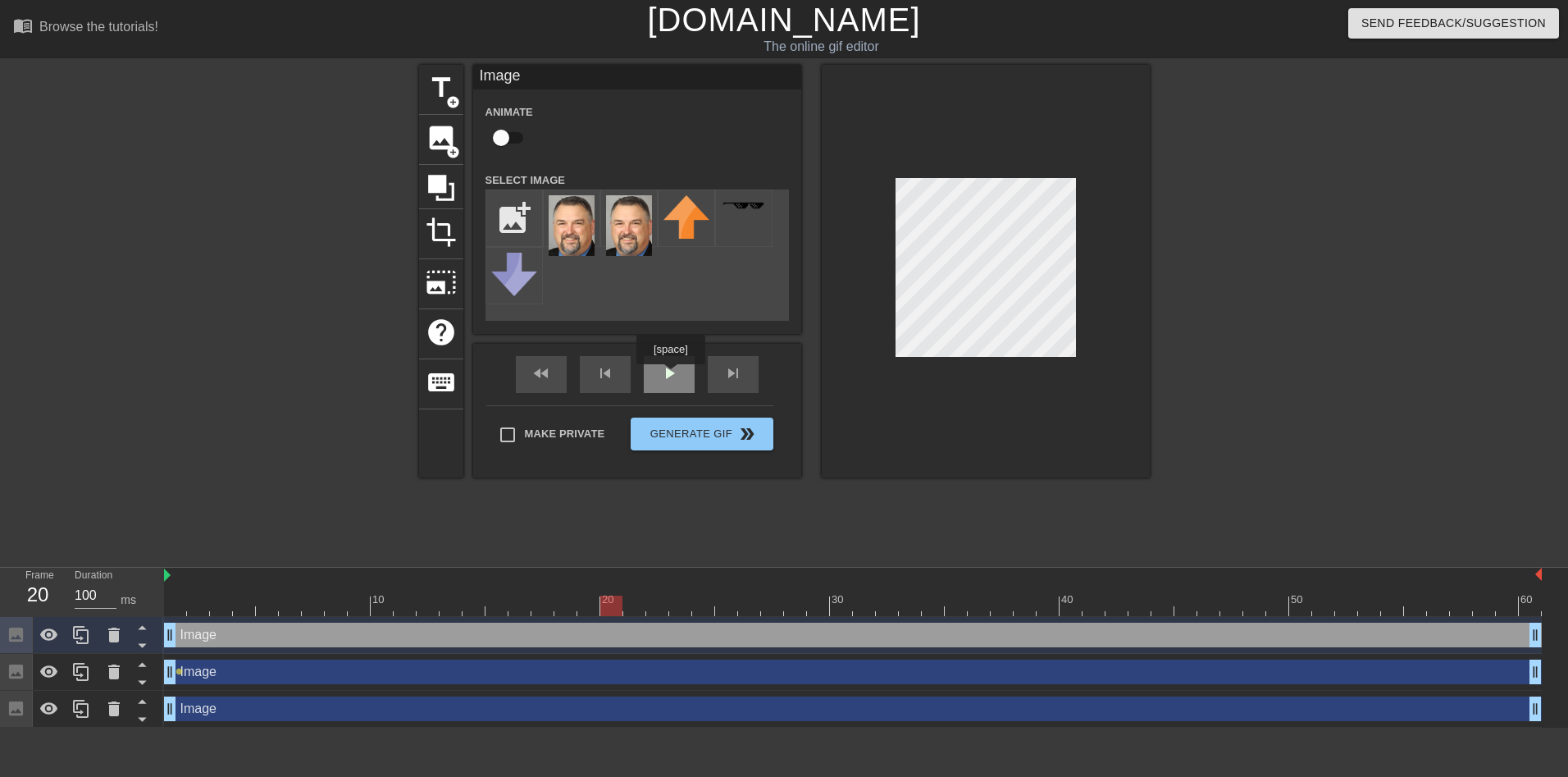
click at [670, 376] on div "play_arrow" at bounding box center [669, 375] width 50 height 37
click at [679, 378] on div "play_arrow" at bounding box center [669, 375] width 50 height 37
click at [670, 377] on div "play_arrow" at bounding box center [669, 375] width 50 height 37
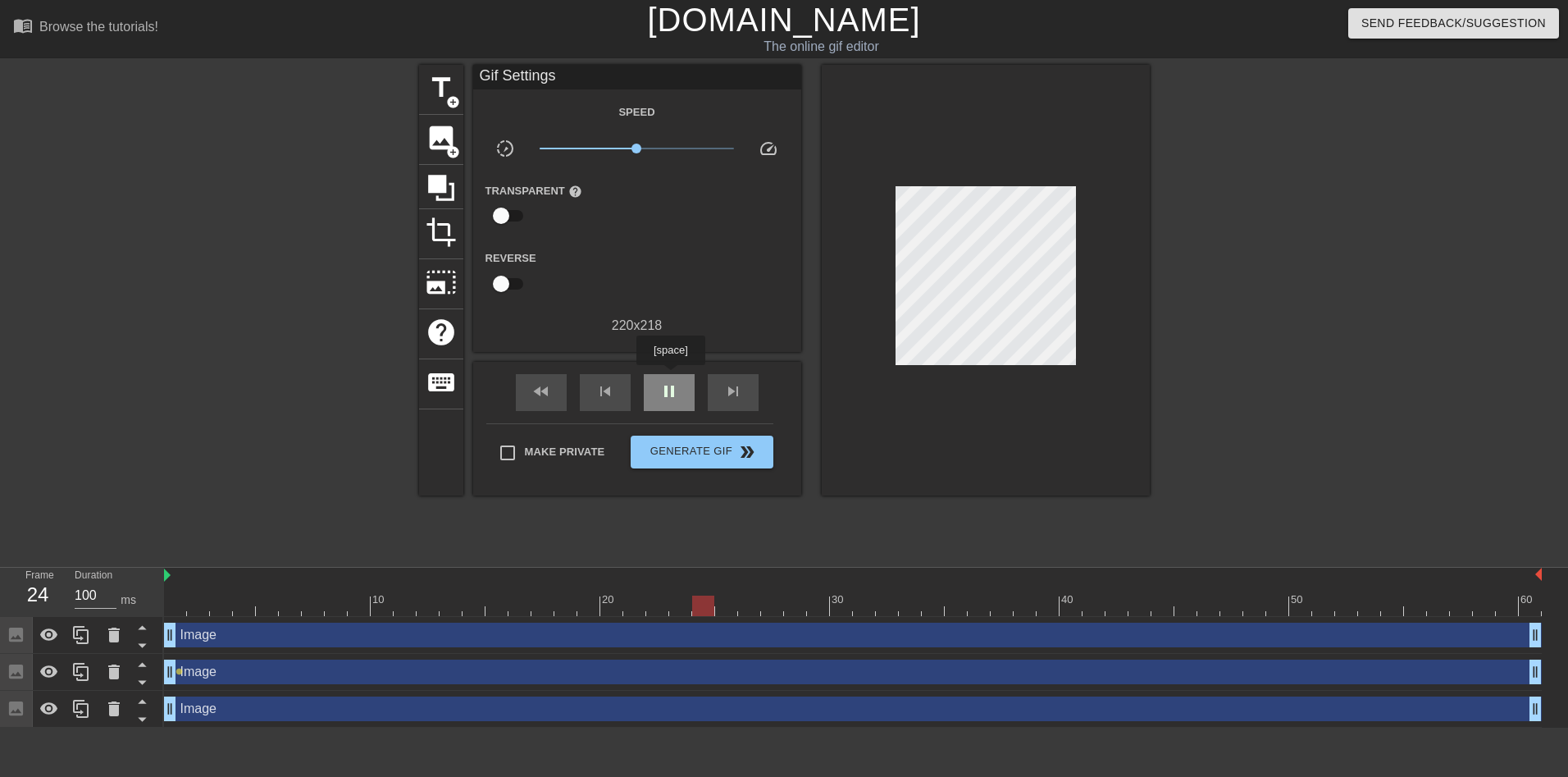
click at [670, 377] on div "pause" at bounding box center [669, 392] width 50 height 37
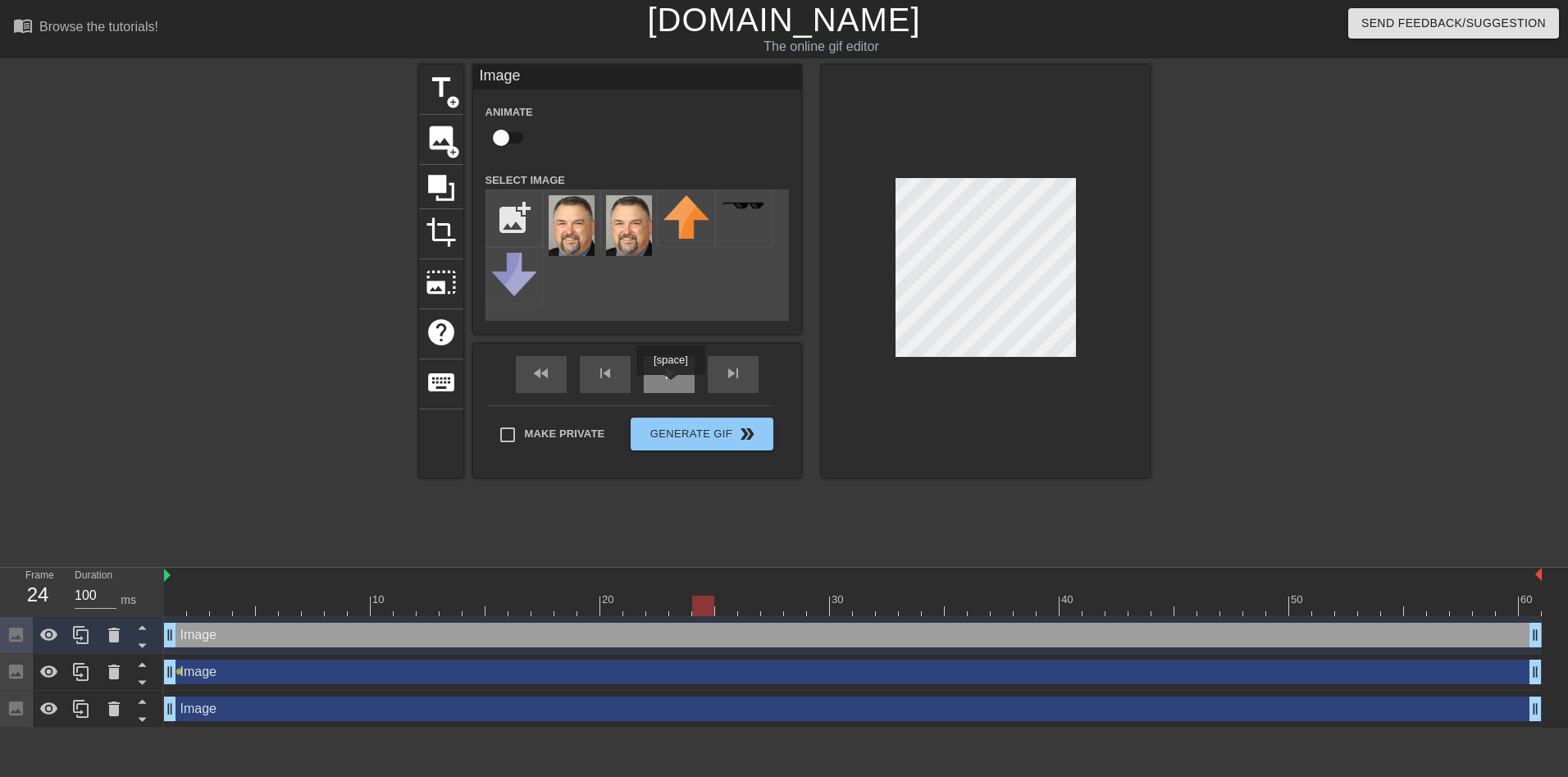
click at [672, 379] on div "play_arrow" at bounding box center [669, 375] width 50 height 37
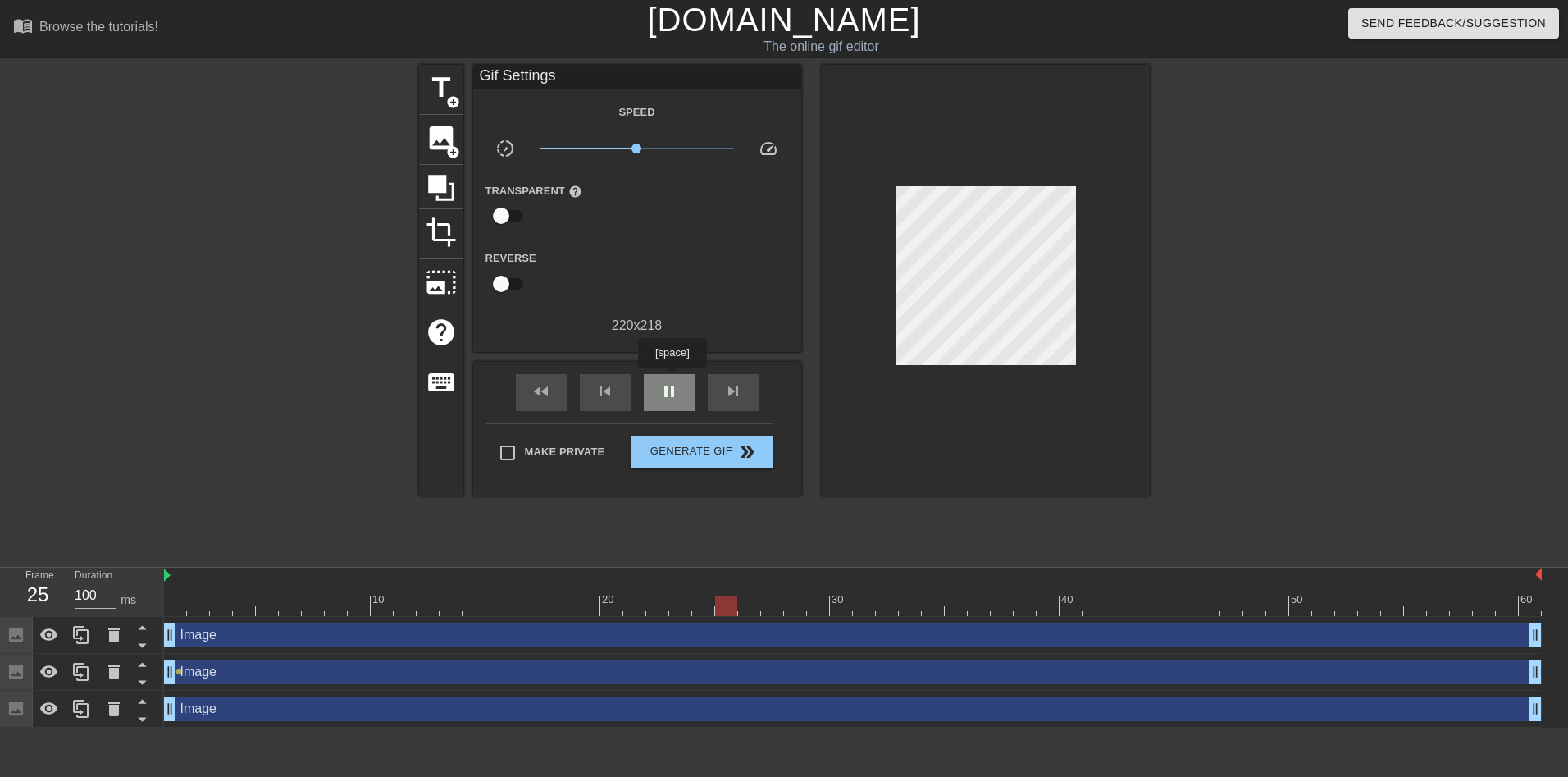
click at [672, 379] on div "pause" at bounding box center [669, 392] width 50 height 37
click at [680, 378] on div "play_arrow" at bounding box center [669, 392] width 50 height 37
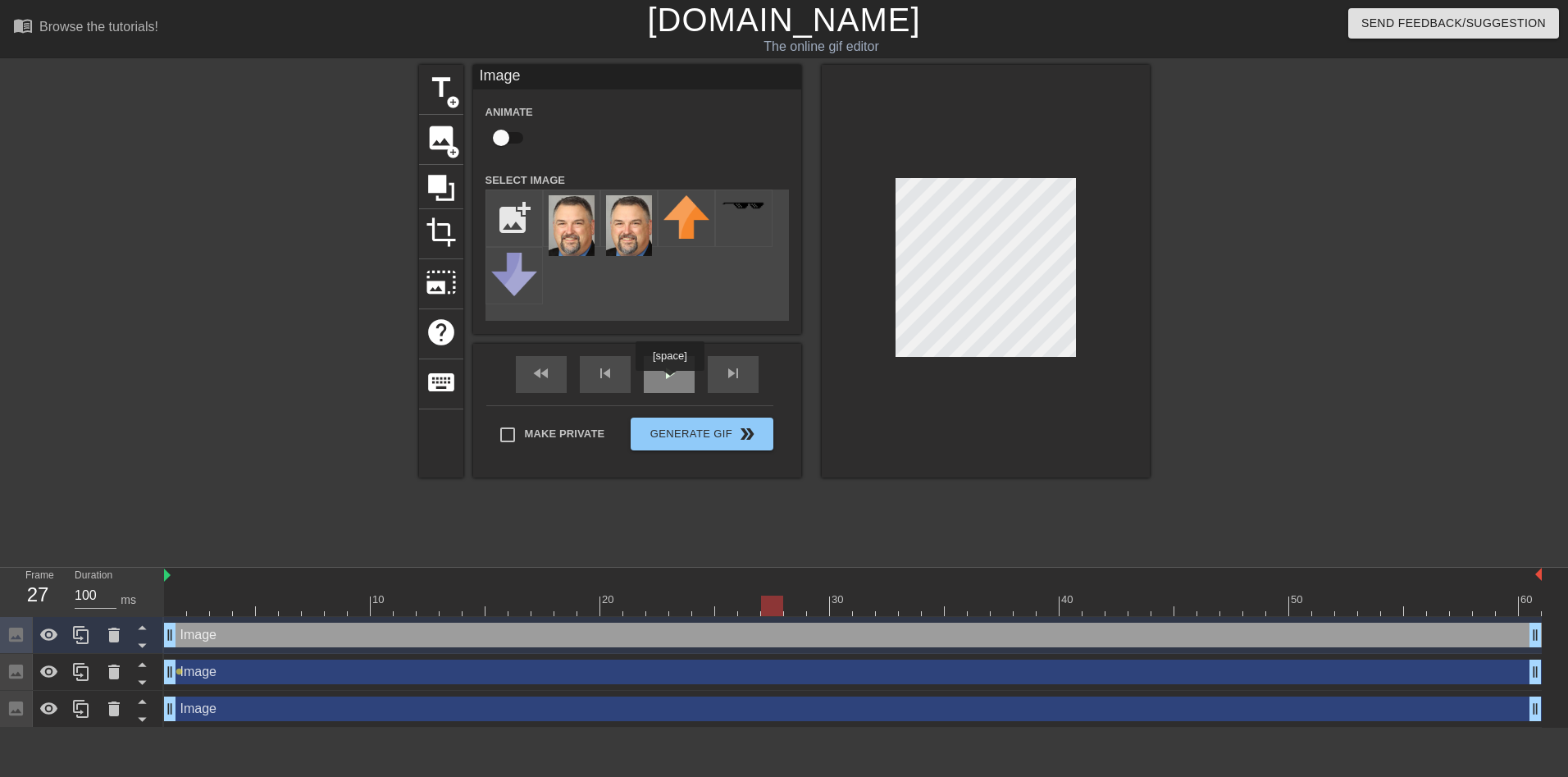
click at [671, 382] on span "play_arrow" at bounding box center [669, 373] width 19 height 19
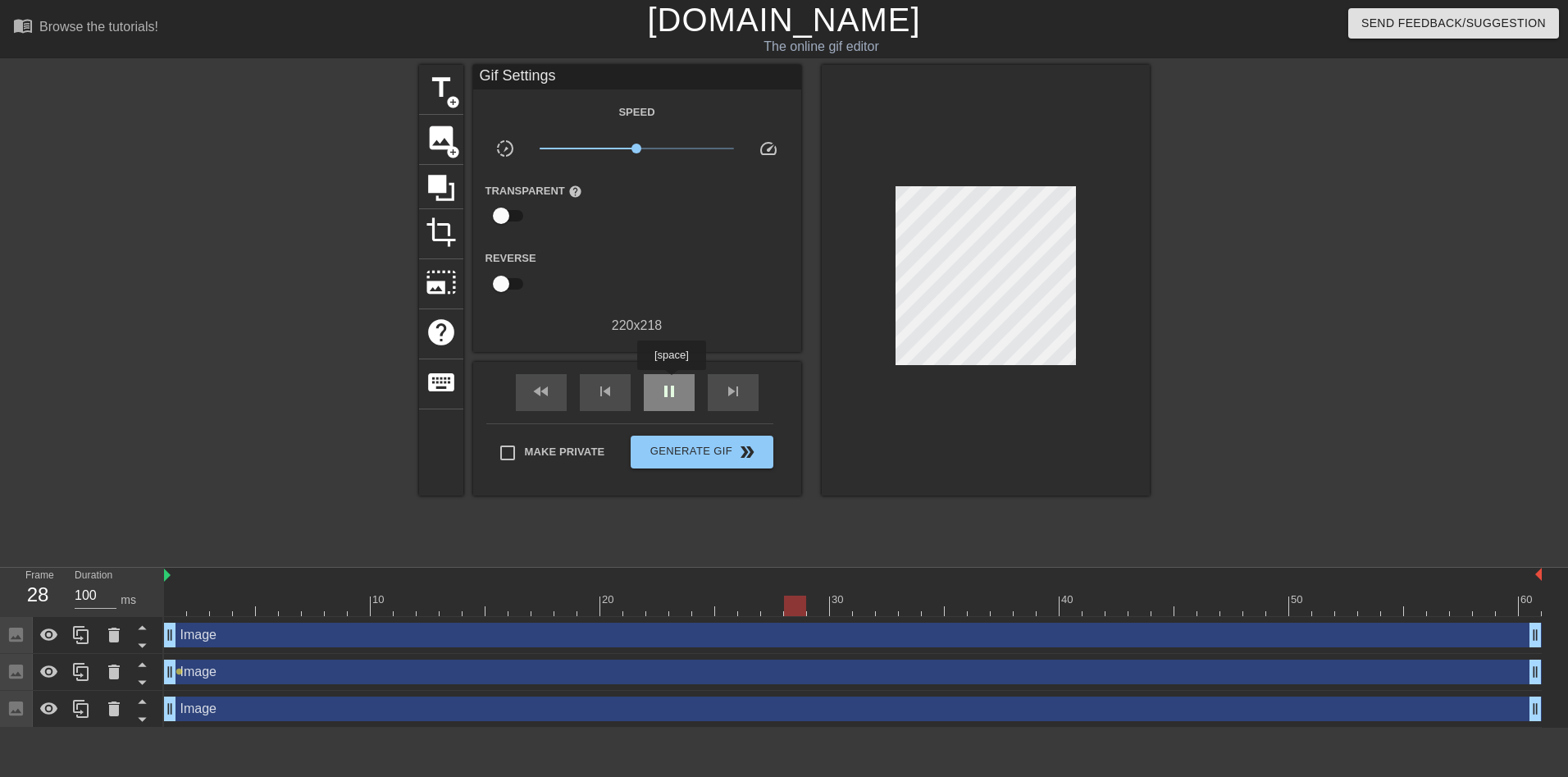
click at [671, 382] on span "pause" at bounding box center [669, 391] width 19 height 19
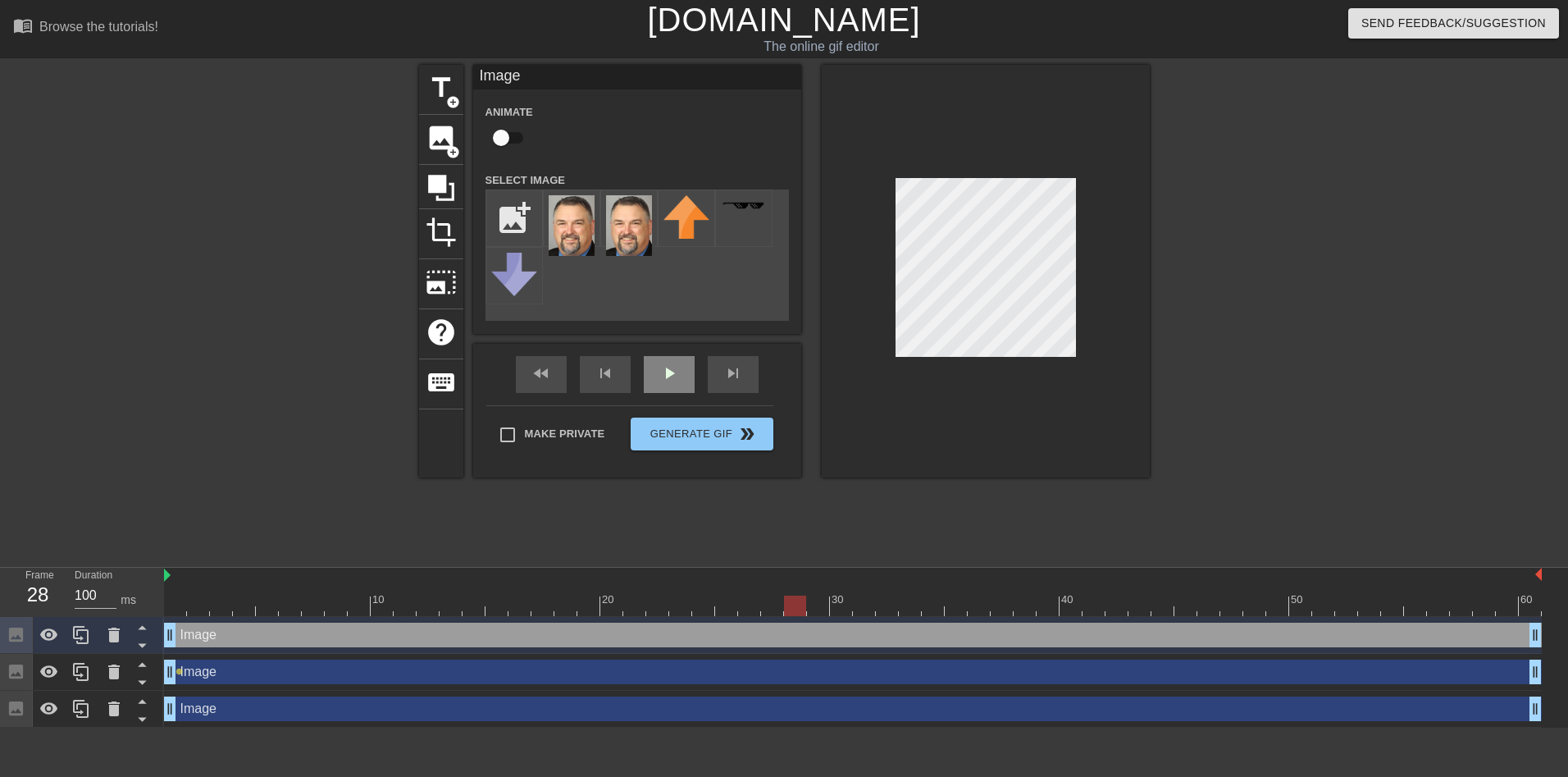
click at [684, 381] on div "play_arrow" at bounding box center [669, 375] width 50 height 37
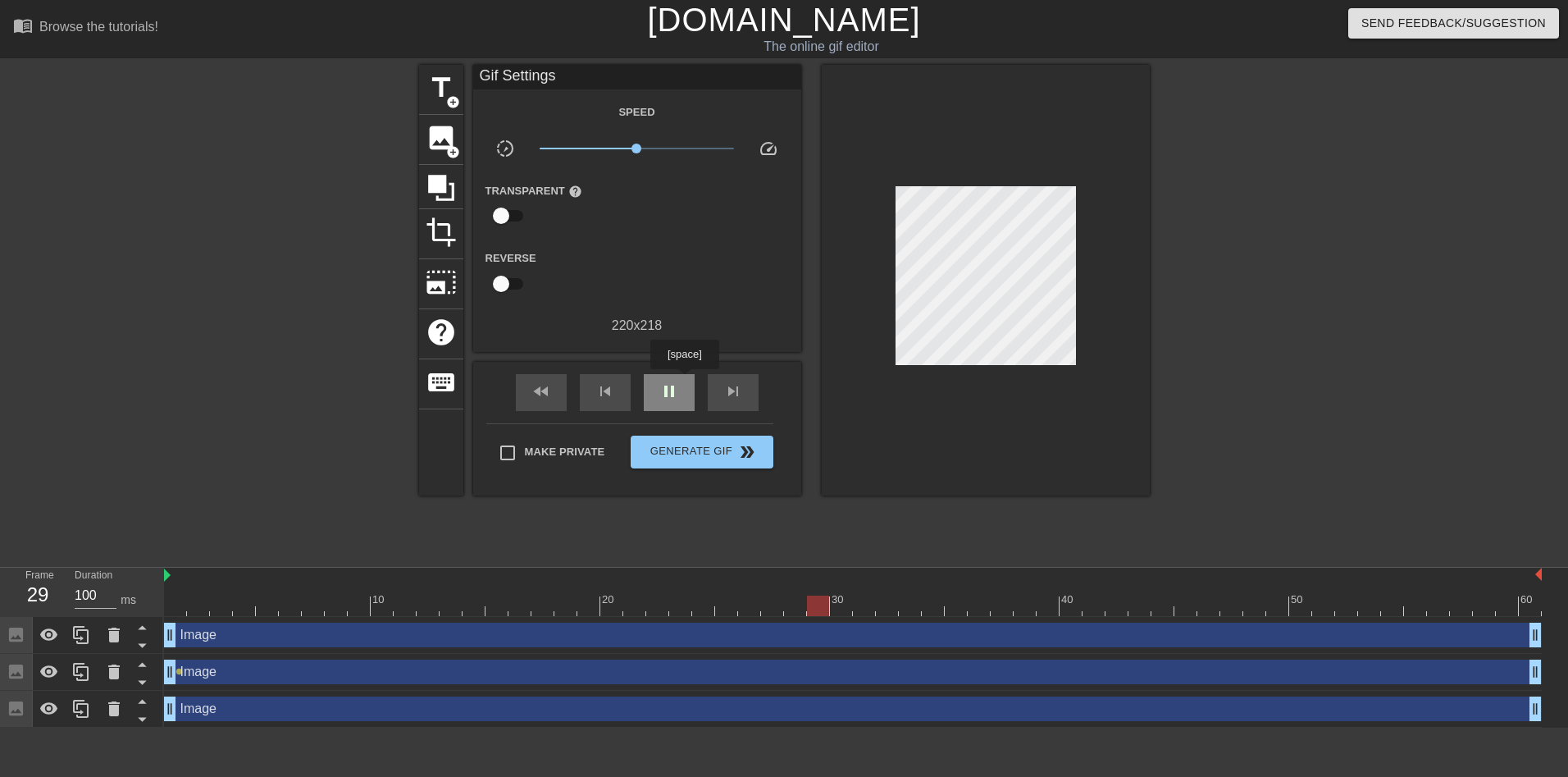
drag, startPoint x: 684, startPoint y: 381, endPoint x: 666, endPoint y: 383, distance: 18.1
click at [679, 381] on div "pause" at bounding box center [669, 392] width 50 height 37
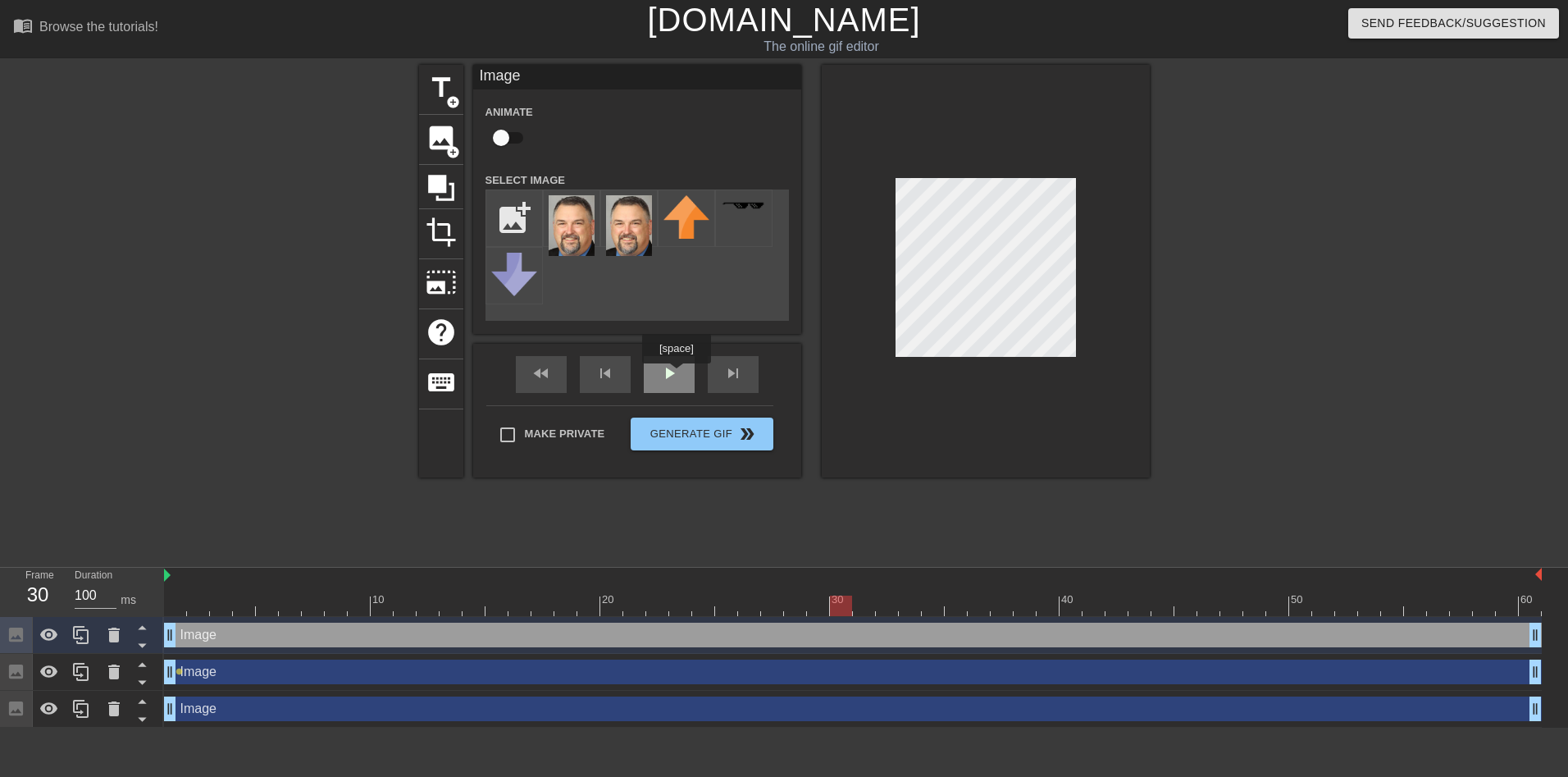
click at [672, 375] on div "play_arrow" at bounding box center [669, 375] width 50 height 37
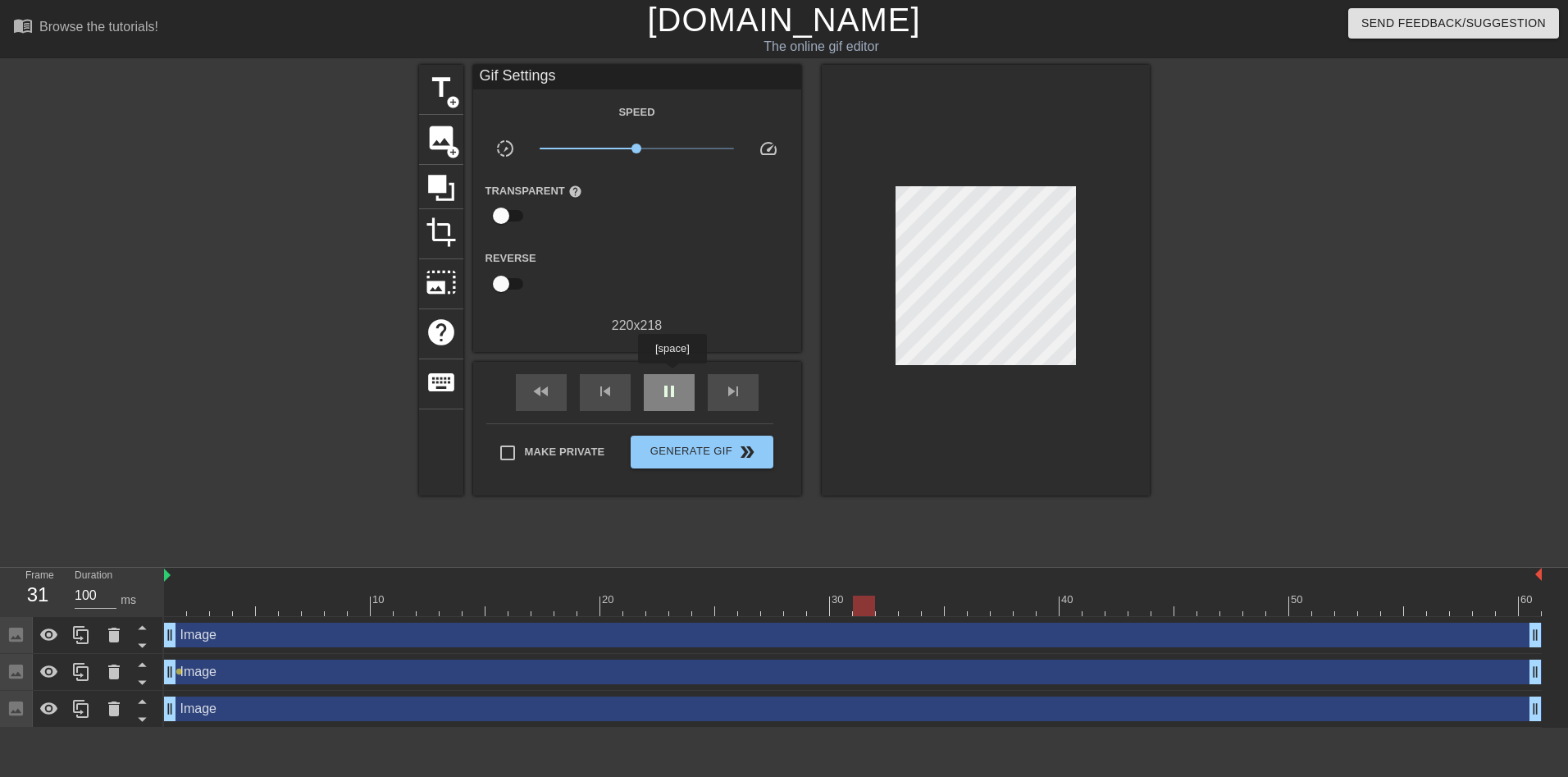
click at [672, 375] on div "pause" at bounding box center [669, 392] width 50 height 37
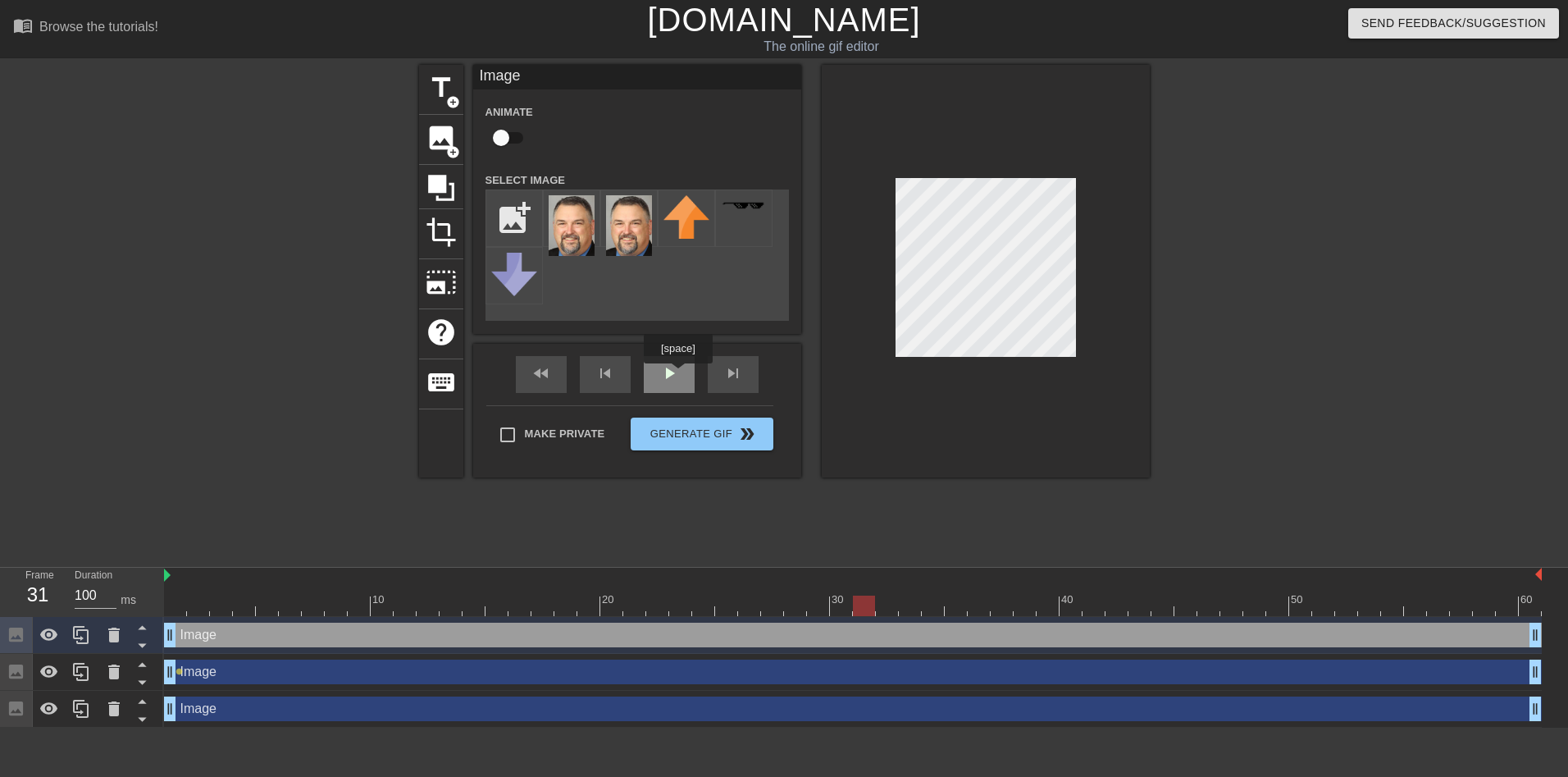
click at [674, 377] on div "play_arrow" at bounding box center [669, 375] width 50 height 37
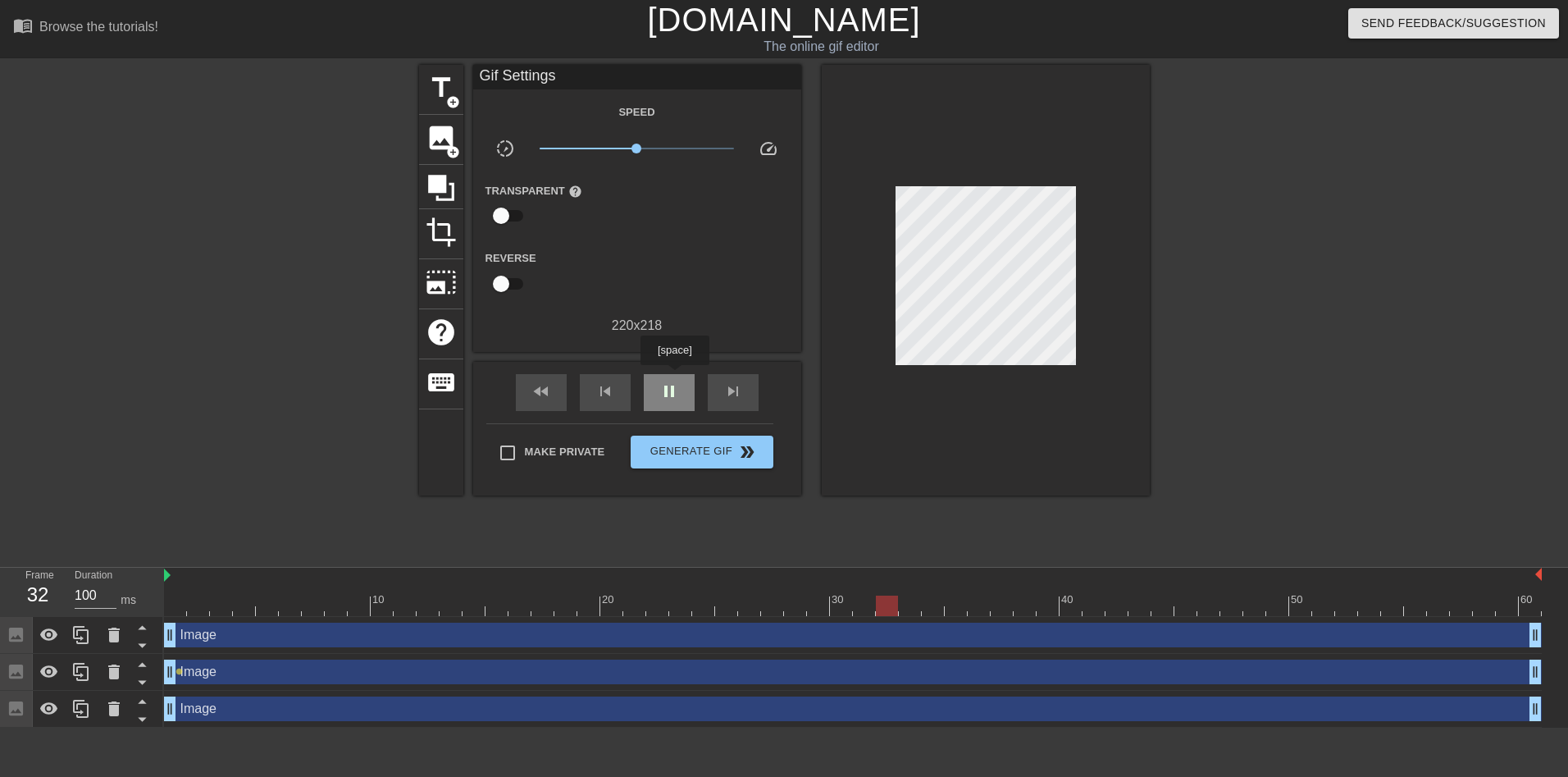
drag, startPoint x: 674, startPoint y: 377, endPoint x: 652, endPoint y: 386, distance: 23.8
click at [662, 381] on div "pause" at bounding box center [669, 392] width 50 height 37
click at [669, 383] on div "play_arrow" at bounding box center [669, 392] width 50 height 37
click at [669, 383] on span "play_arrow" at bounding box center [669, 391] width 19 height 19
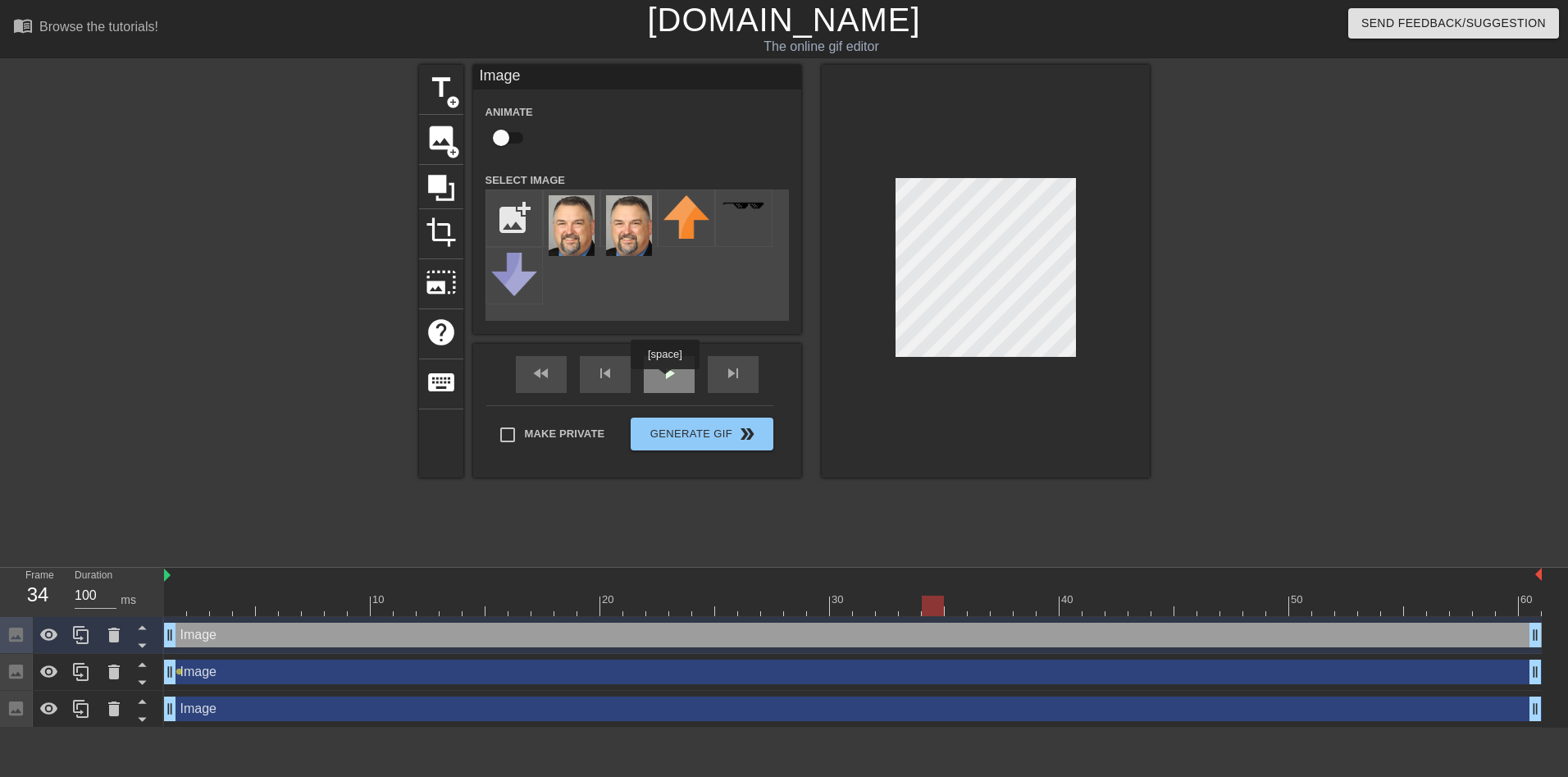
click at [664, 381] on span "play_arrow" at bounding box center [669, 373] width 19 height 19
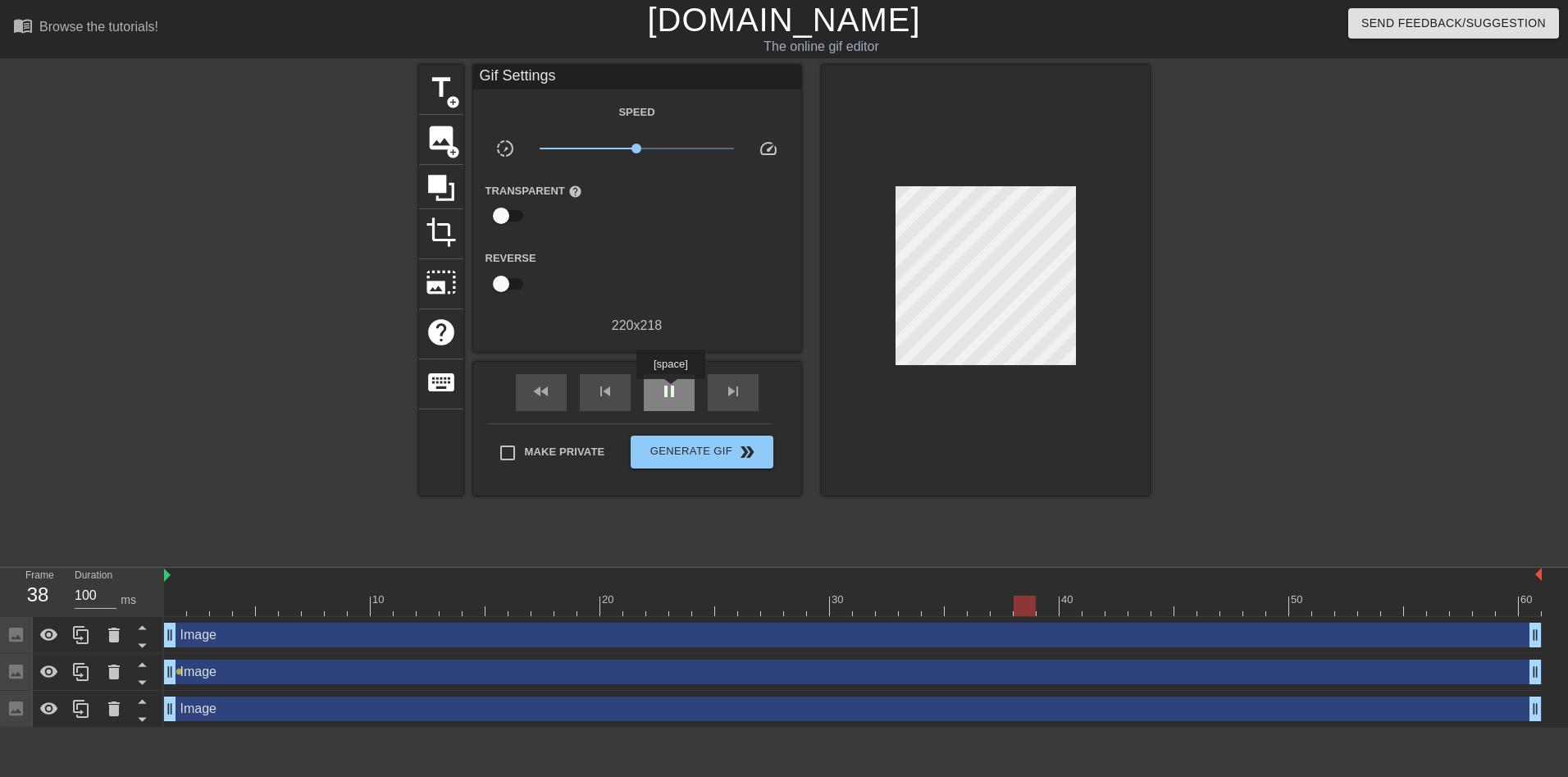
click at [670, 390] on span "pause" at bounding box center [669, 391] width 19 height 19
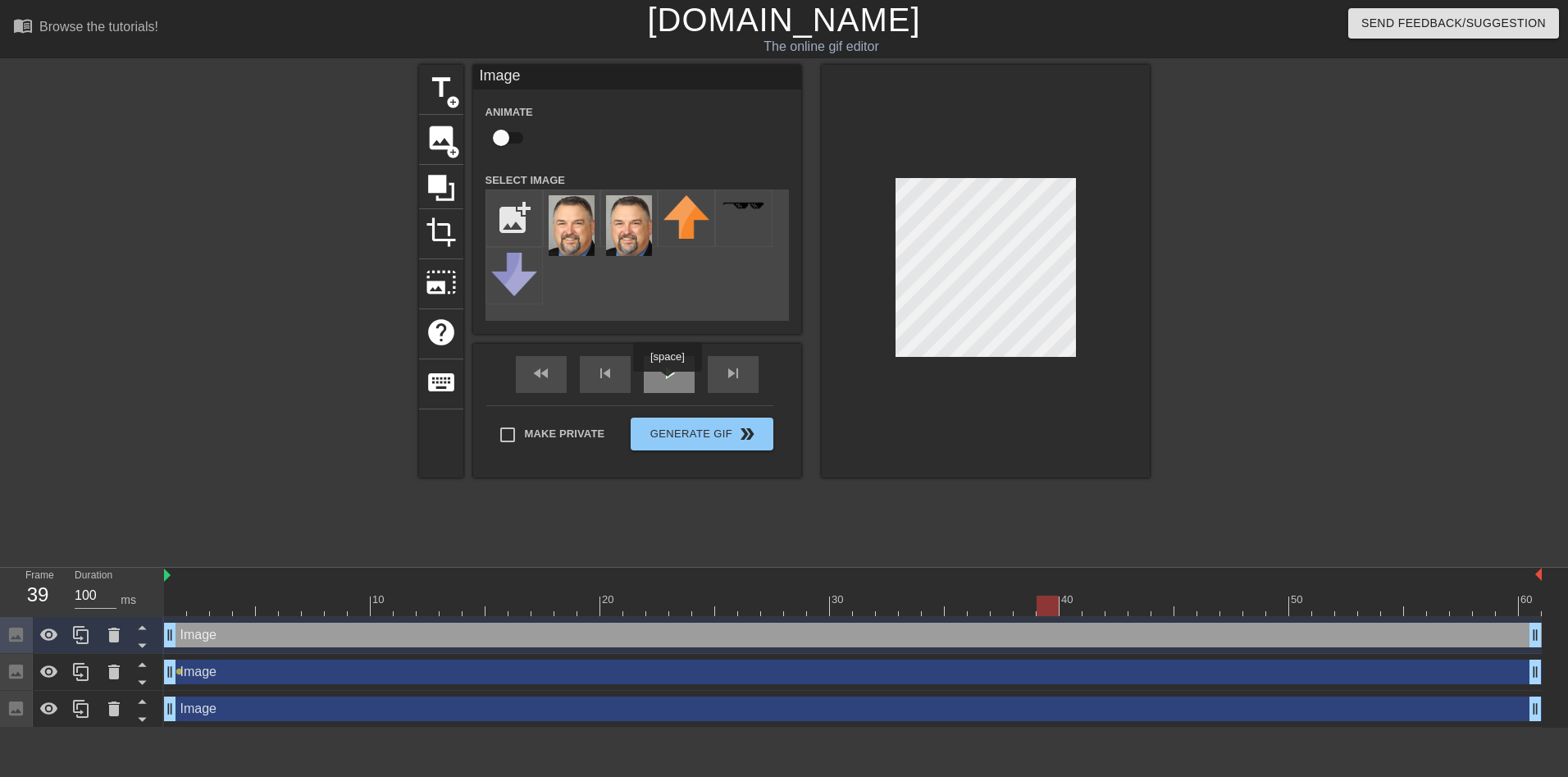
click at [667, 383] on div "play_arrow" at bounding box center [669, 375] width 50 height 37
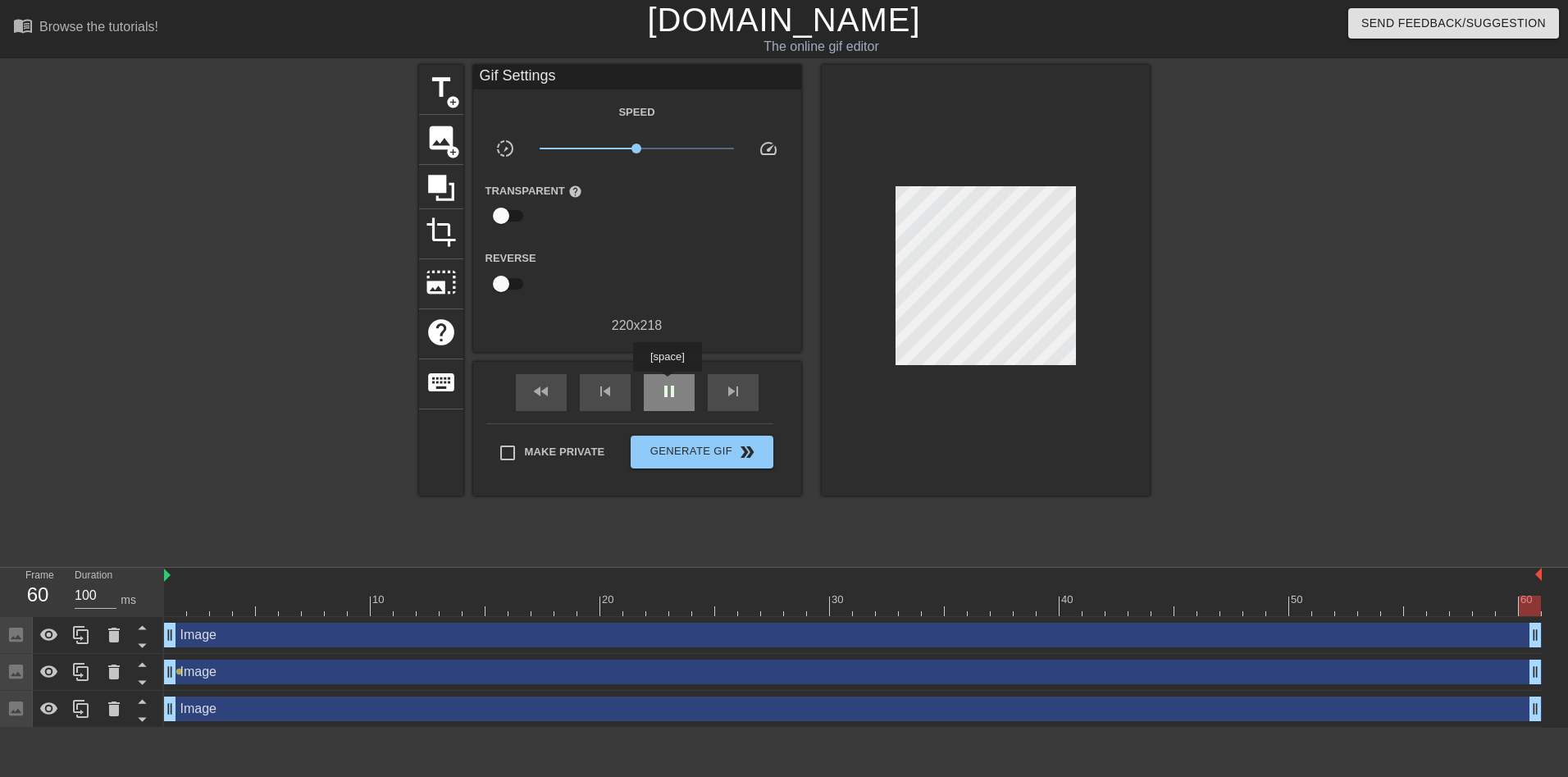
click at [667, 383] on span "pause" at bounding box center [669, 391] width 19 height 19
click at [663, 393] on span "play_arrow" at bounding box center [669, 391] width 19 height 19
click at [663, 393] on span "pause" at bounding box center [669, 391] width 19 height 19
click at [692, 289] on div "Reverse" at bounding box center [637, 273] width 328 height 51
click at [171, 440] on div at bounding box center [276, 311] width 246 height 492
